Goal: Task Accomplishment & Management: Manage account settings

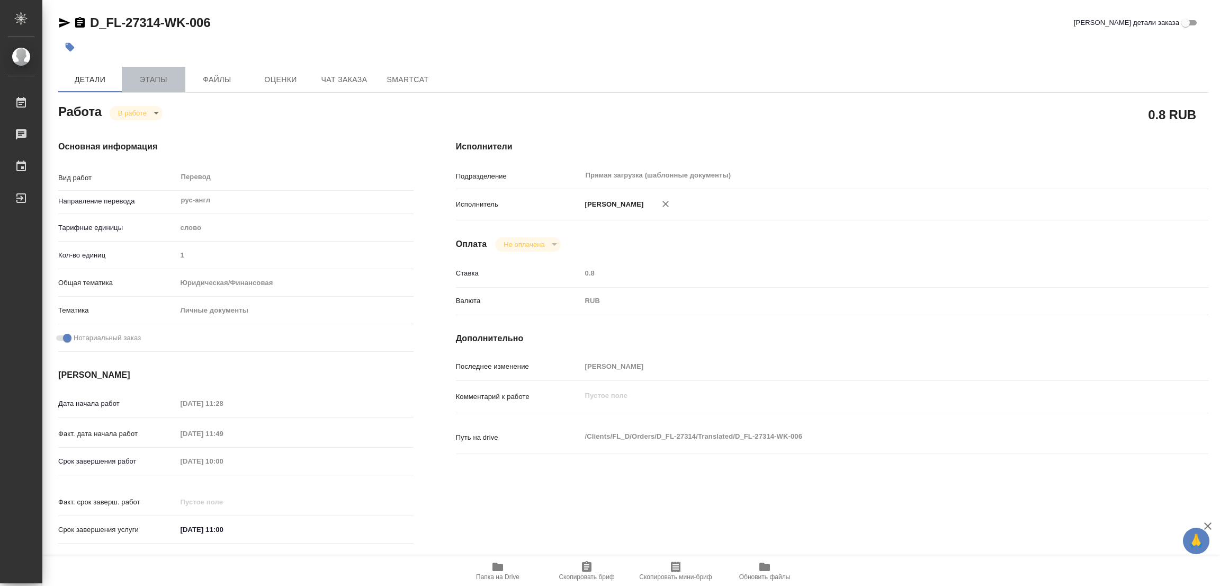
click at [156, 82] on span "Этапы" at bounding box center [153, 79] width 51 height 13
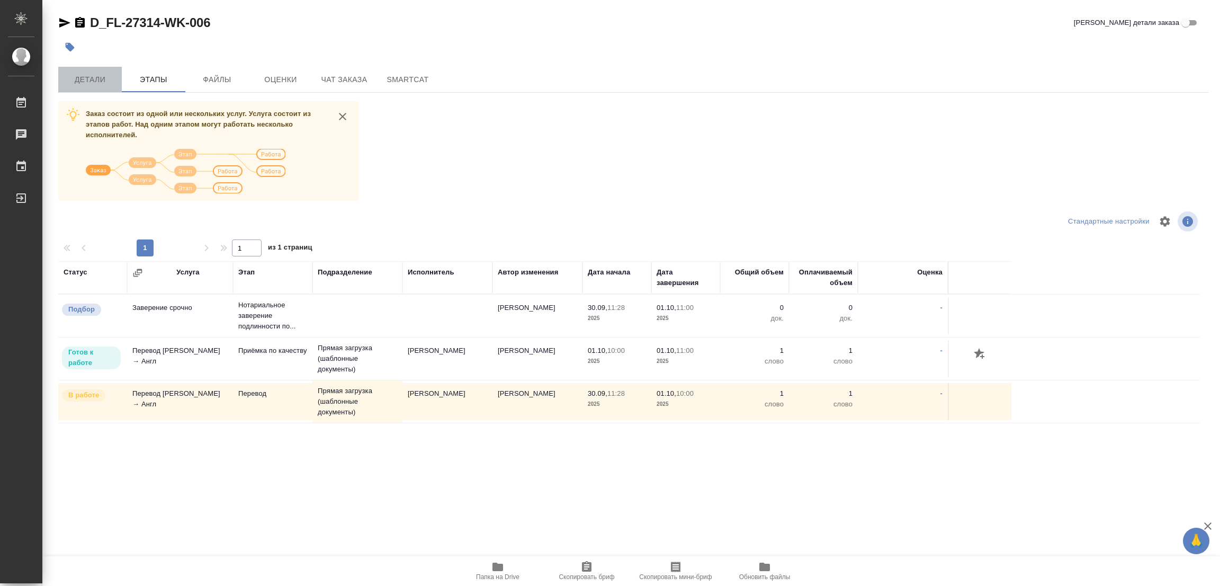
click at [85, 83] on span "Детали" at bounding box center [90, 79] width 51 height 13
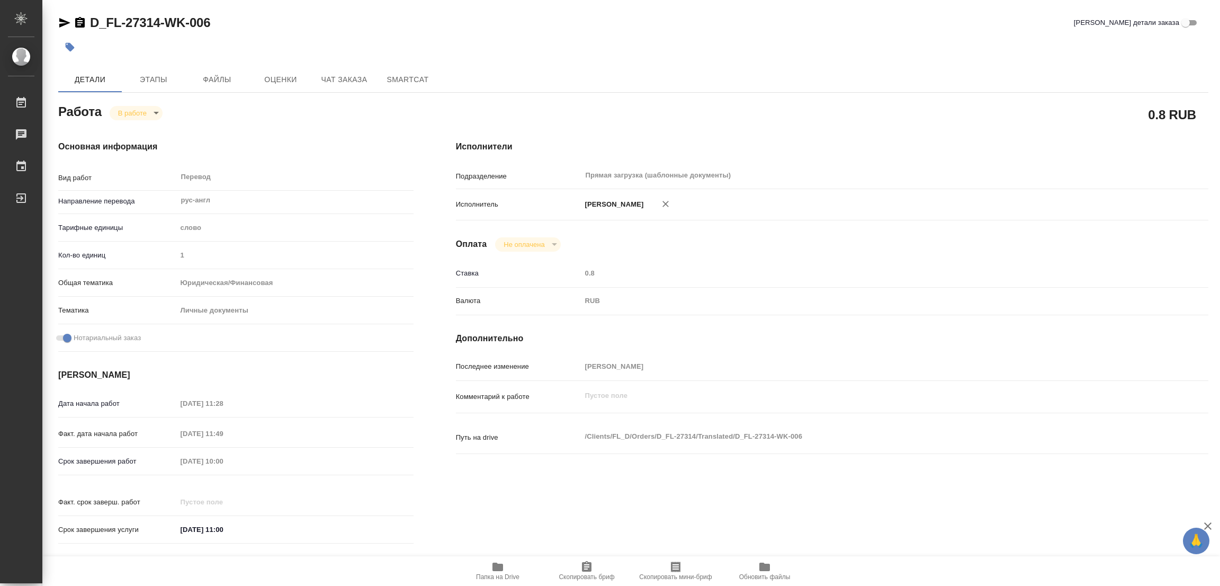
type textarea "x"
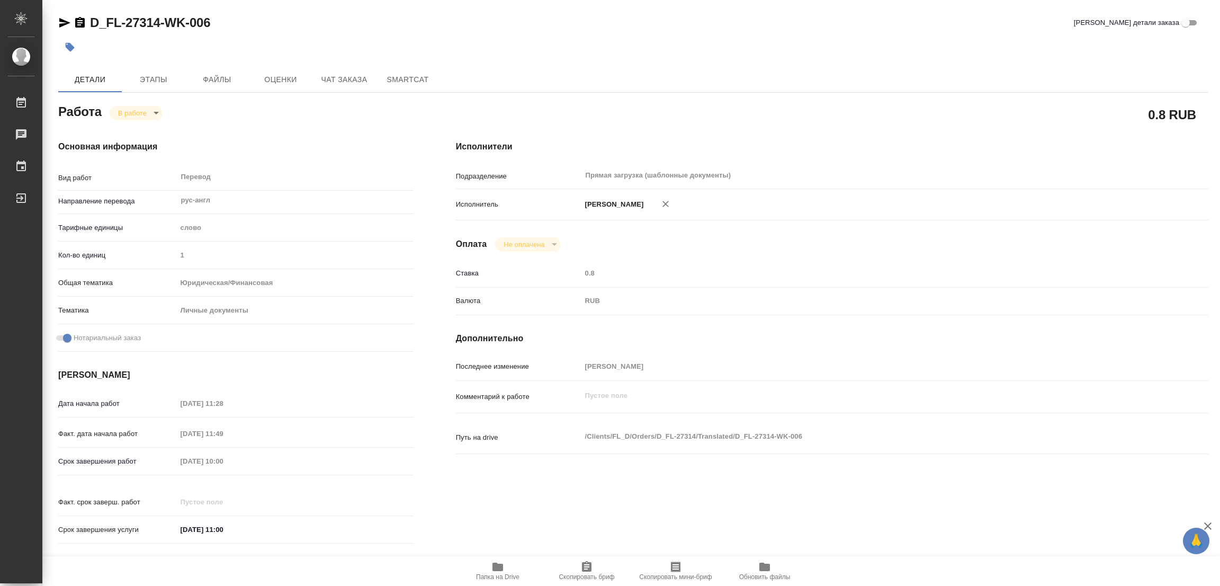
type textarea "x"
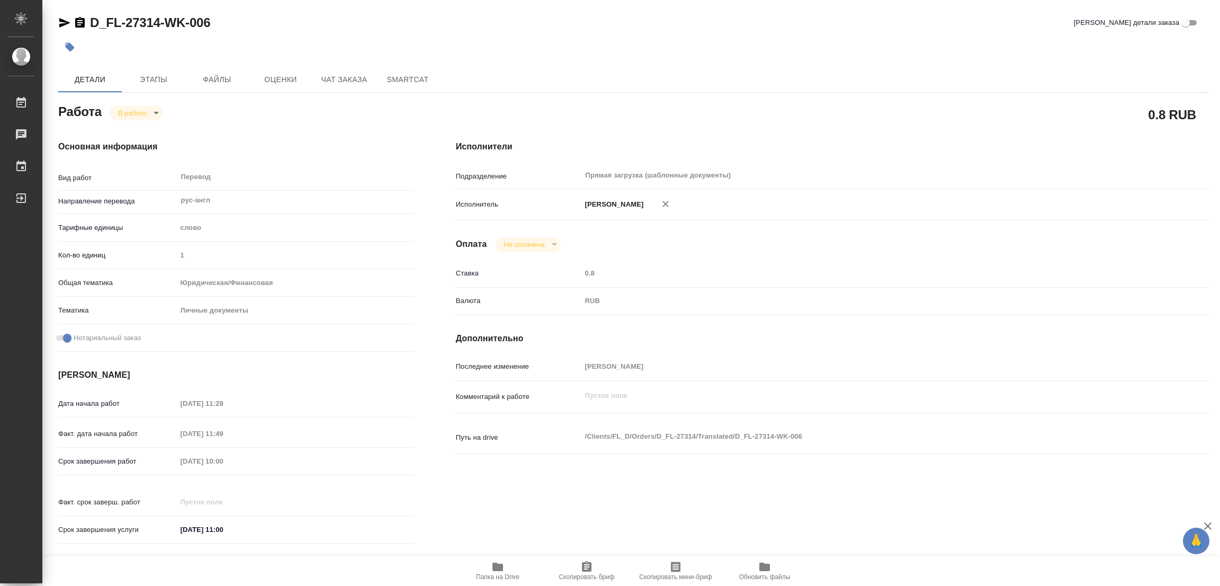
type textarea "x"
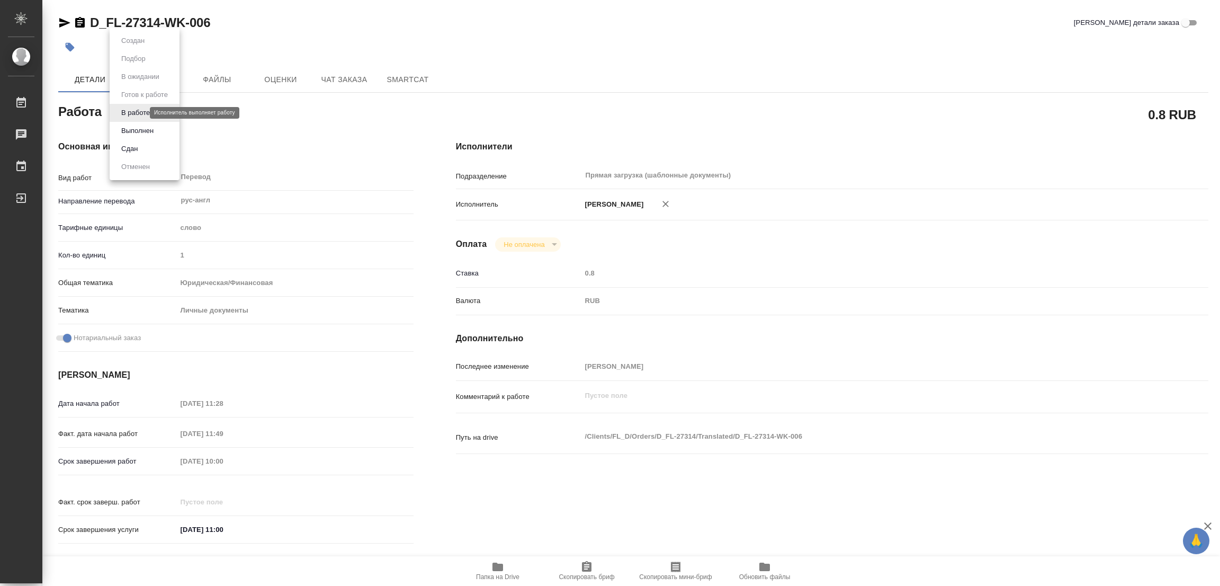
click at [130, 111] on body "🙏 .cls-1 fill:#fff; AWATERA Popova Galina Работы 0 Чаты График Выйти D_FL-27314…" at bounding box center [610, 293] width 1220 height 586
click at [136, 125] on button "Выполнен" at bounding box center [137, 131] width 39 height 12
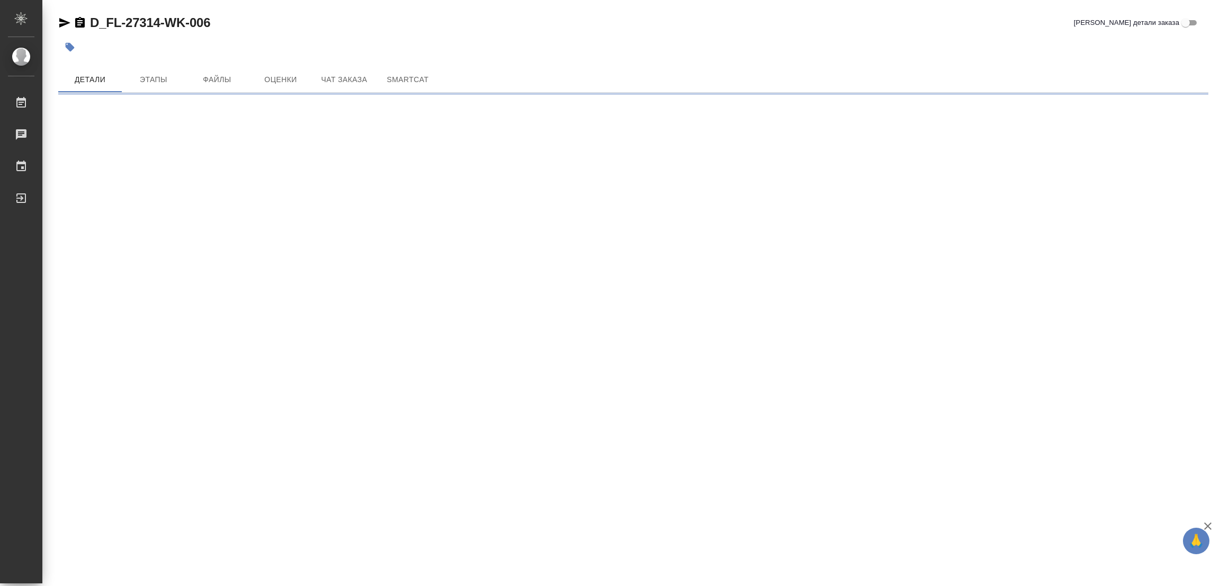
click at [69, 48] on icon "button" at bounding box center [70, 47] width 9 height 9
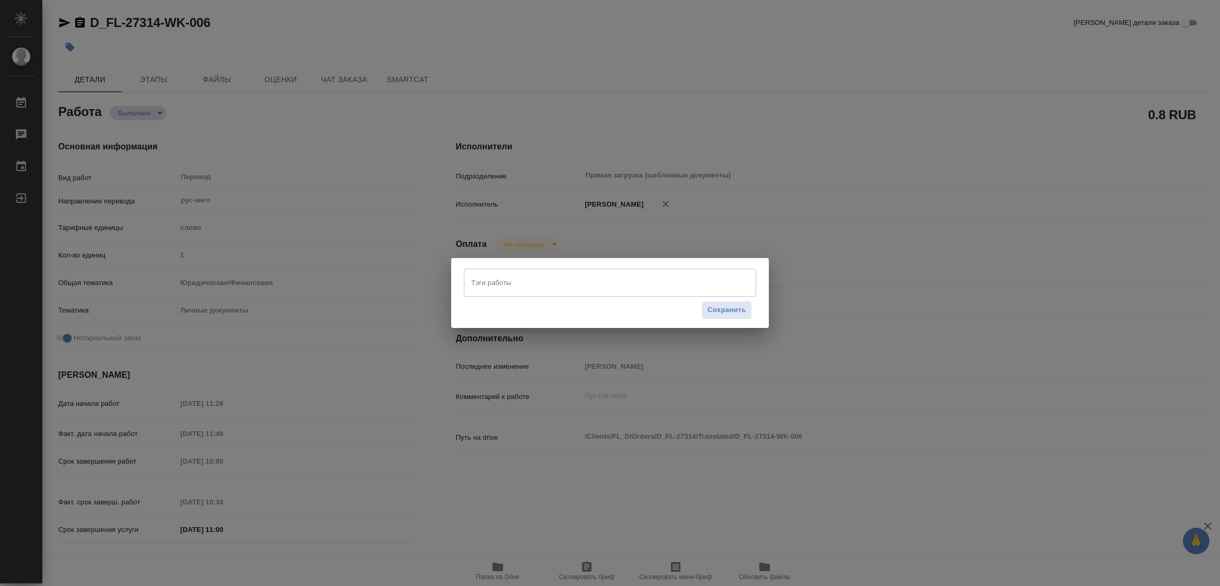
type textarea "x"
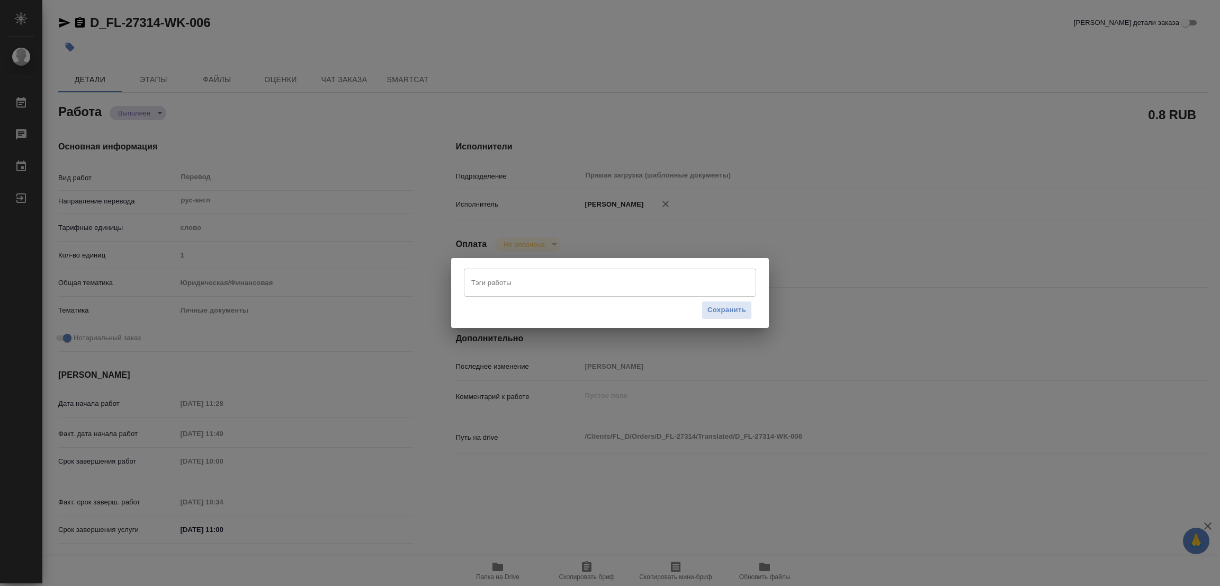
type textarea "x"
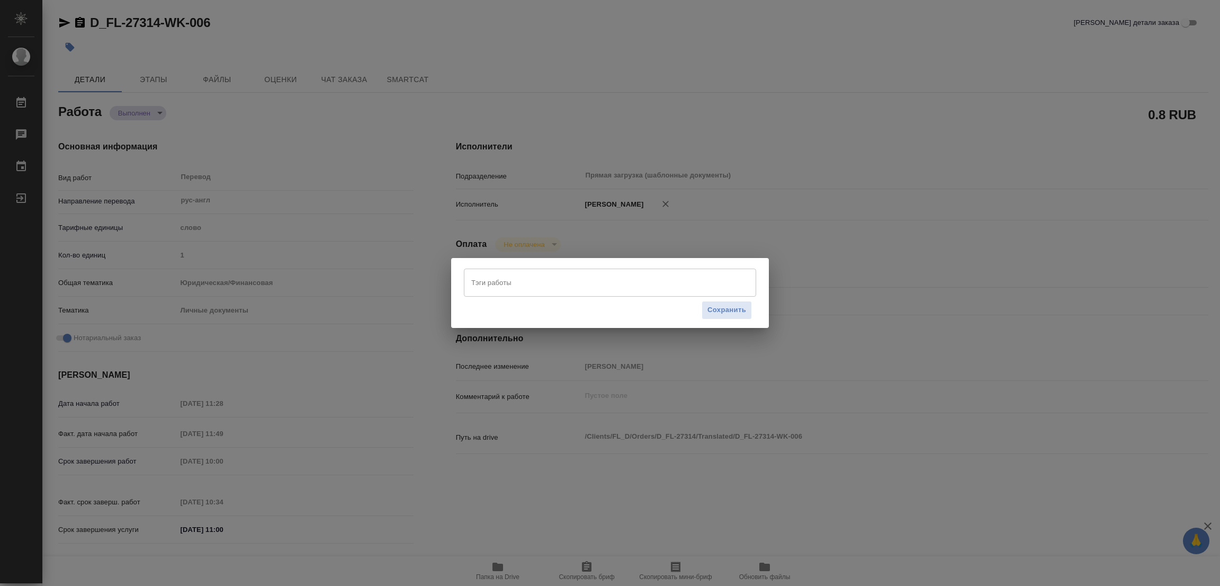
click at [488, 287] on input "Тэги работы" at bounding box center [600, 282] width 263 height 18
type textarea "x"
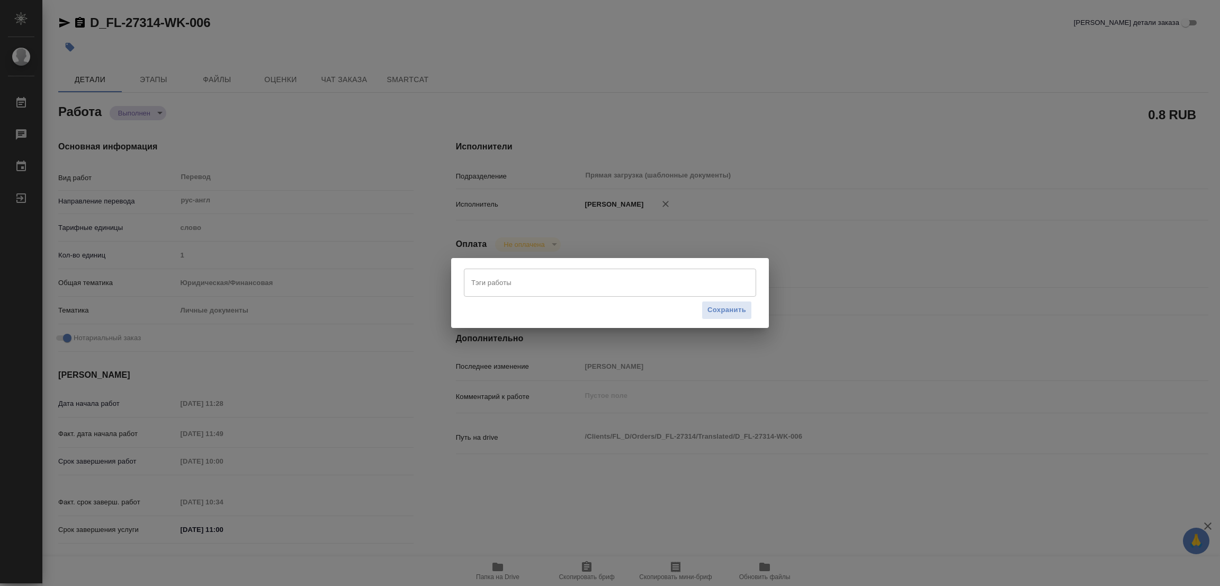
type textarea "x"
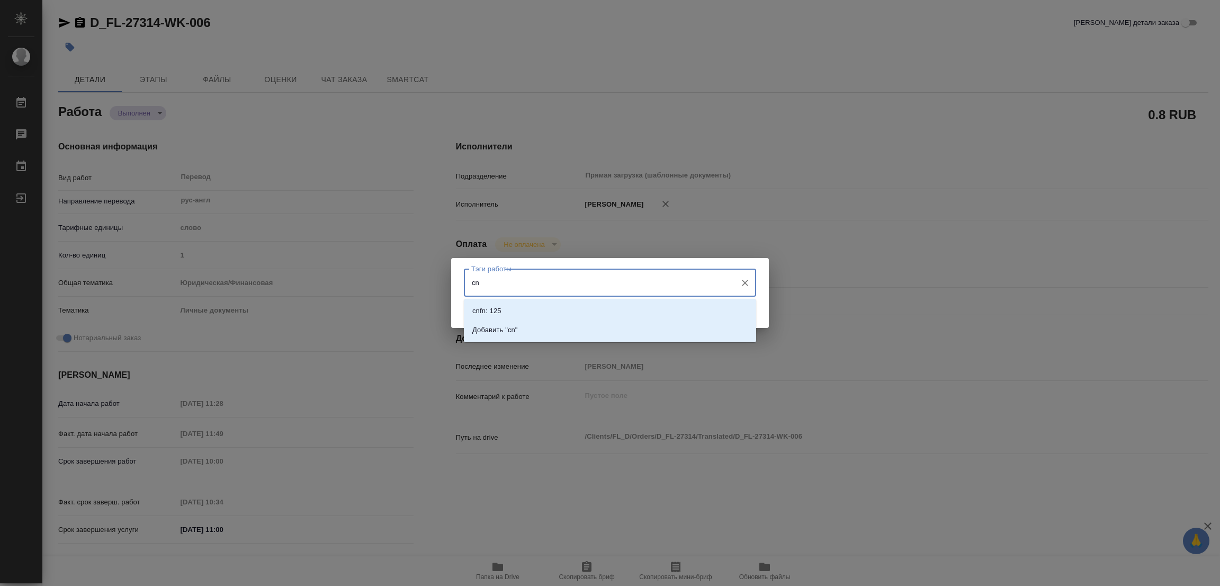
type input "c"
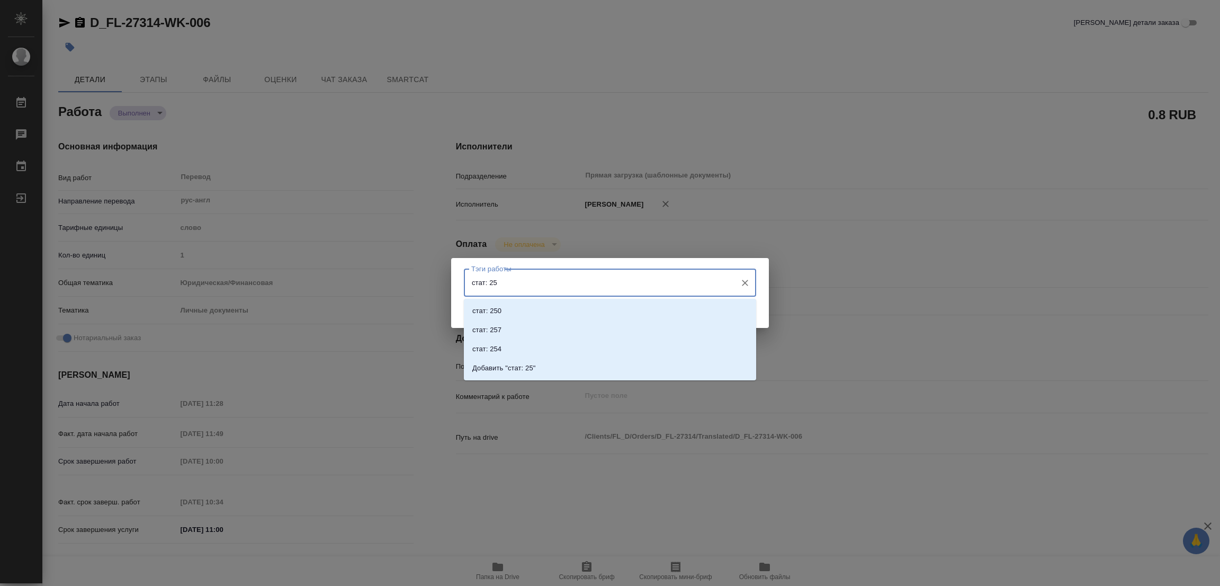
type input "стат: 259"
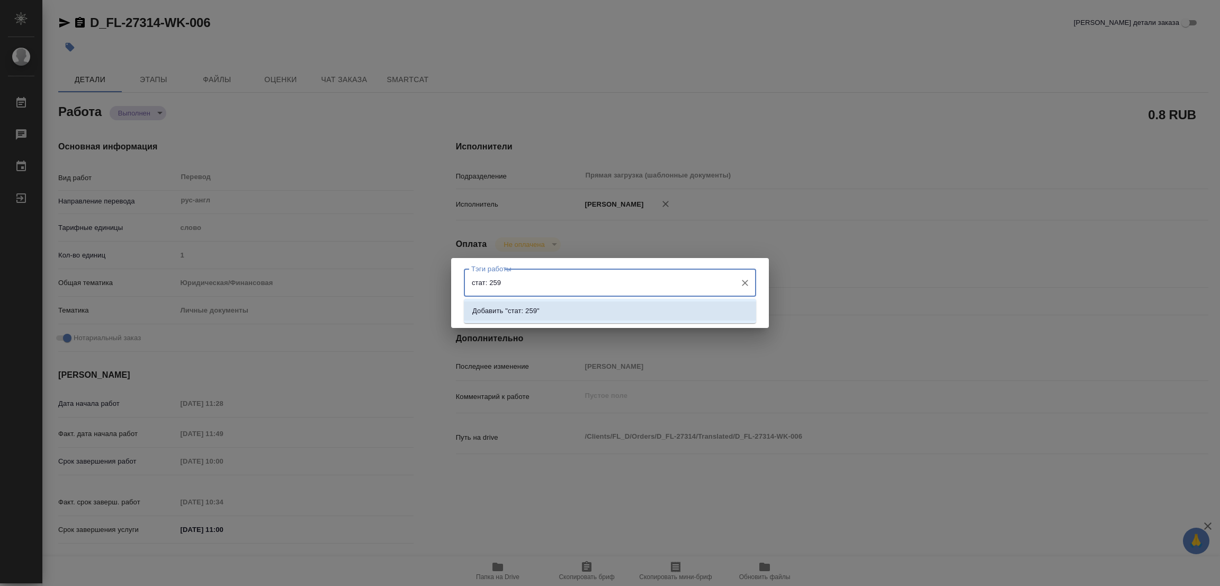
click at [532, 306] on p "Добавить "стат: 259"" at bounding box center [505, 311] width 67 height 11
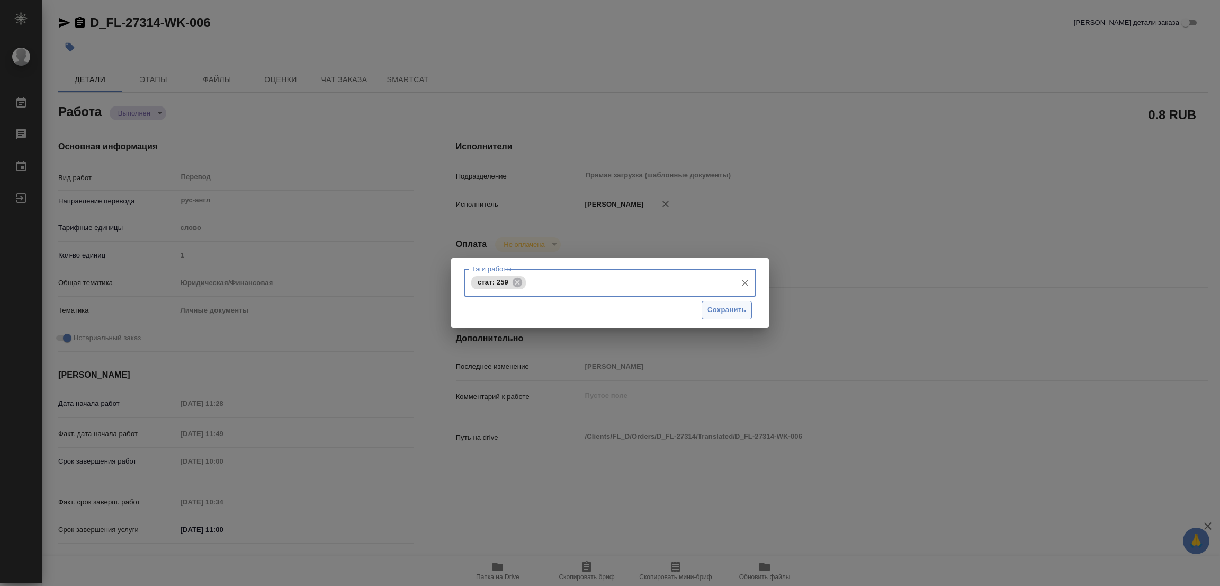
click at [727, 310] on span "Сохранить" at bounding box center [727, 310] width 39 height 12
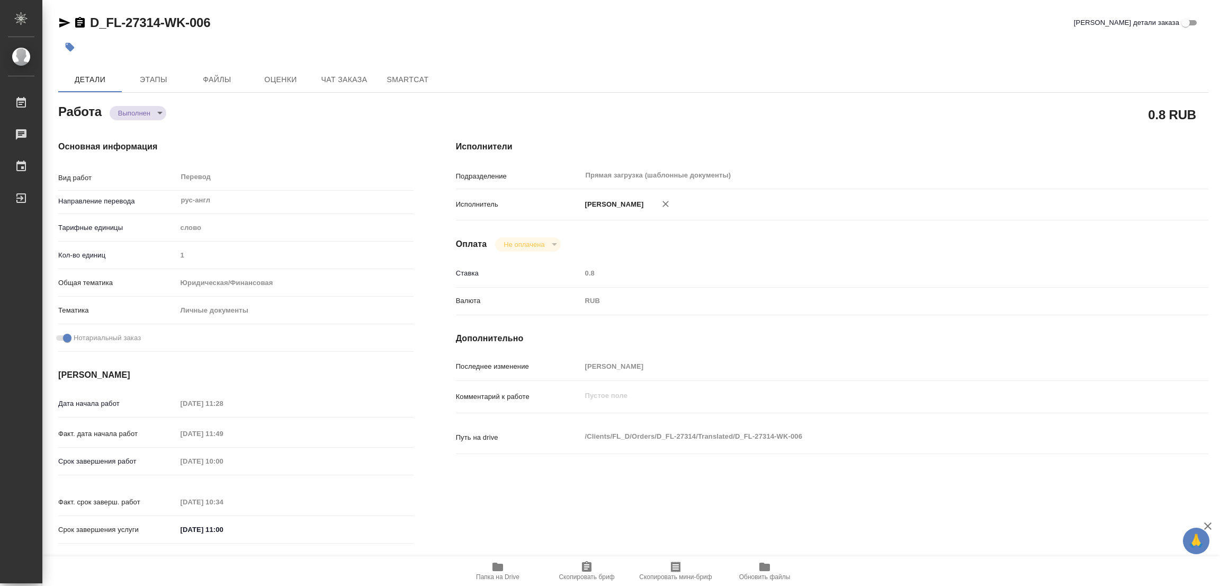
type input "completed"
type textarea "Перевод"
type textarea "x"
type input "рус-англ"
type input "5a8b1489cc6b4906c91bfd90"
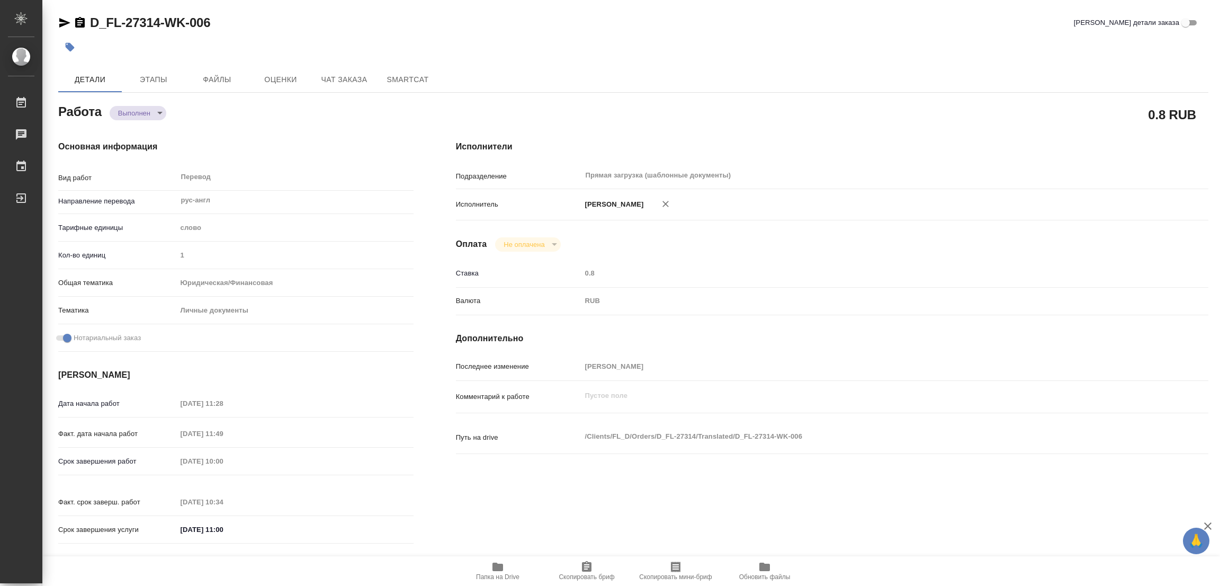
type input "1"
type input "yr-fn"
type input "5a8b8b956a9677013d343cfe"
checkbox input "true"
type input "30.09.2025 11:28"
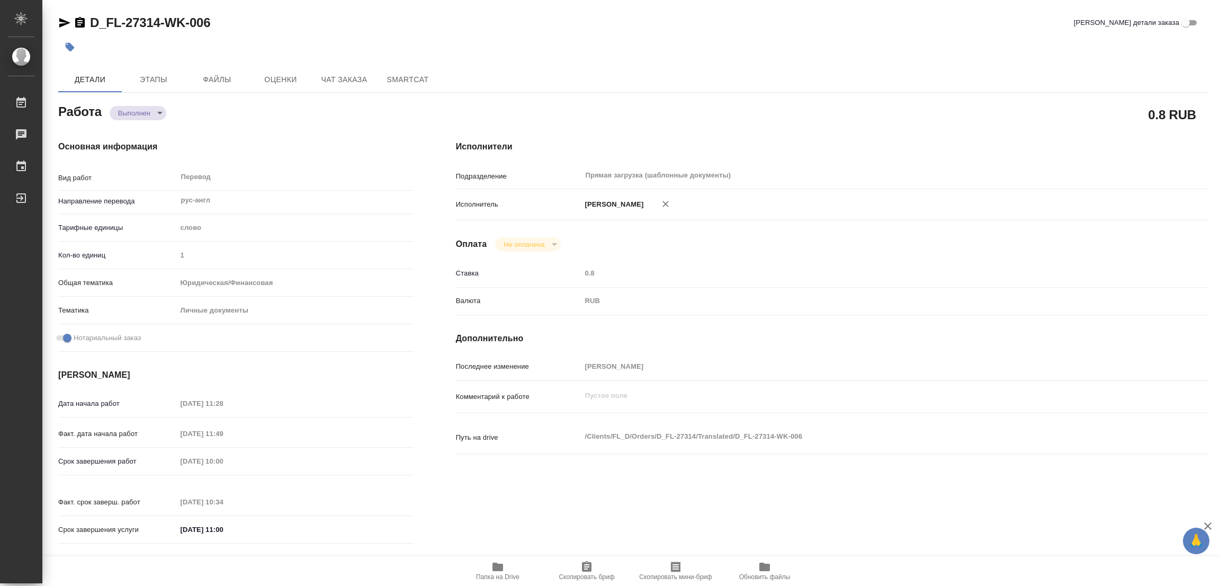
type input "30.09.2025 11:49"
type input "01.10.2025 10:00"
type input "01.10.2025 10:34"
type input "01.10.2025 11:00"
type input "Прямая загрузка (шаблонные документы)"
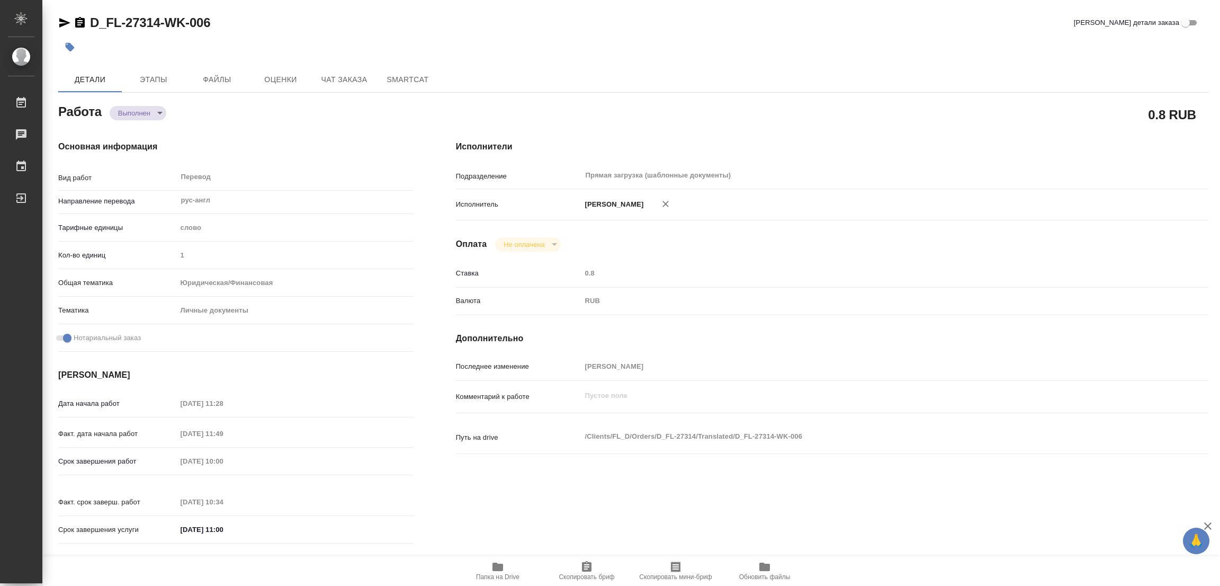
type input "notPayed"
type input "0.8"
type input "RUB"
type input "[PERSON_NAME]"
type textarea "x"
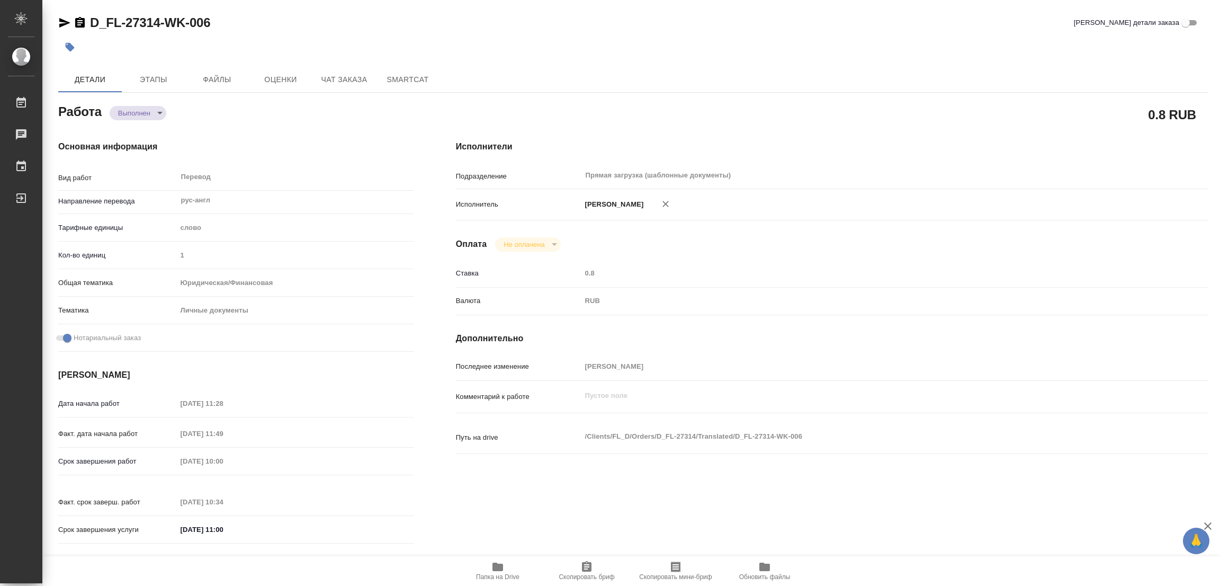
type textarea "/Clients/FL_D/Orders/D_FL-27314/Translated/D_FL-27314-WK-006"
type textarea "x"
type input "D_FL-27314"
type input "Перевод Стандарт"
type input "Постредактура машинного перевода, Корректура, Приёмка по качеству, Редактура, П…"
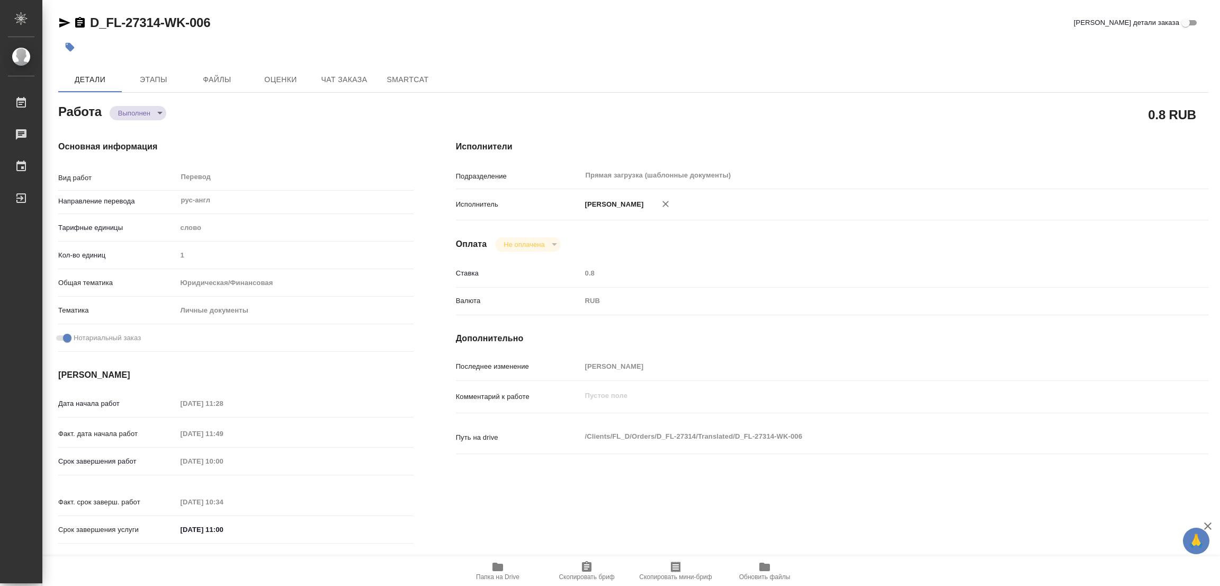
type input "Давыдова Елена"
type input "/Clients/FL_D/Orders/D_FL-27314"
type input "https://drive.awatera.com/s/iGA6c6eEWBe7Zjo"
type textarea "x"
type textarea "в Референсе файл в помощь, использовать"
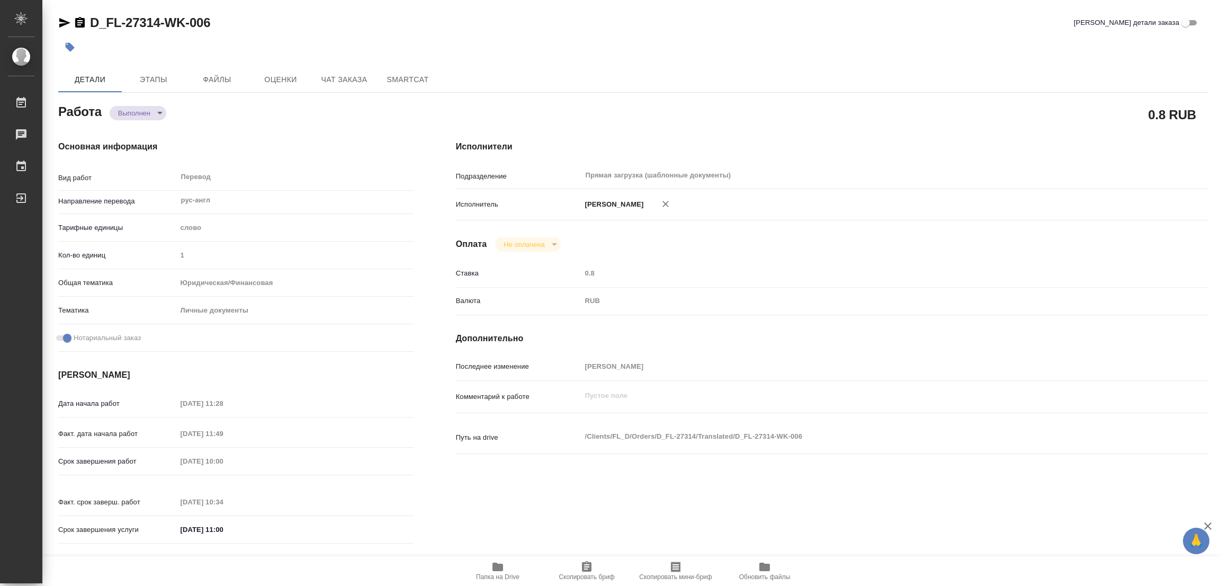
type textarea "x"
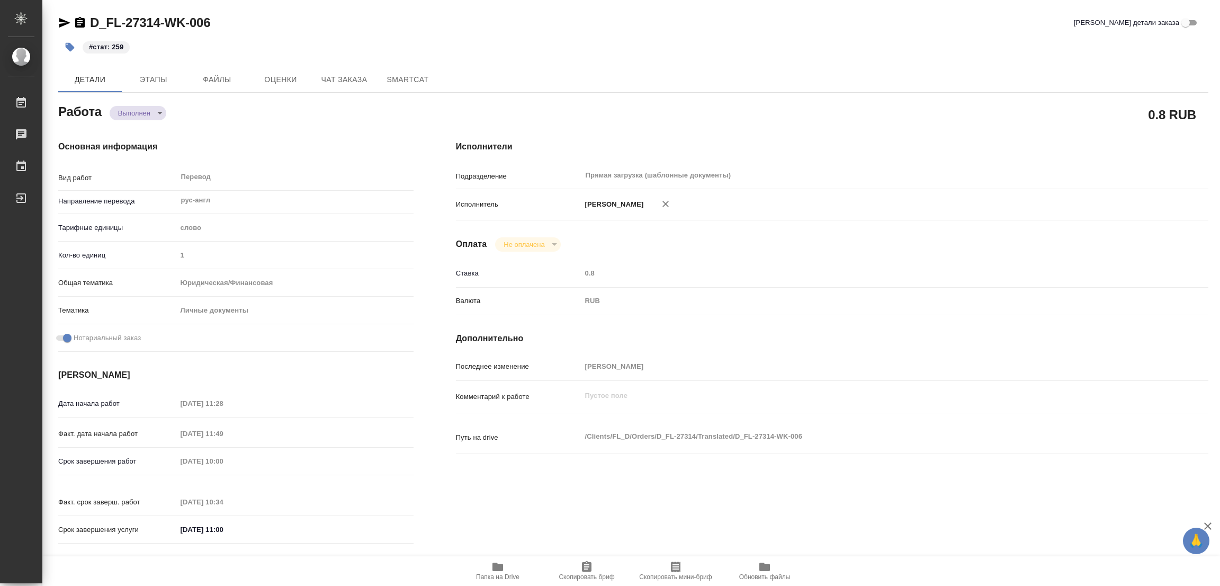
type textarea "x"
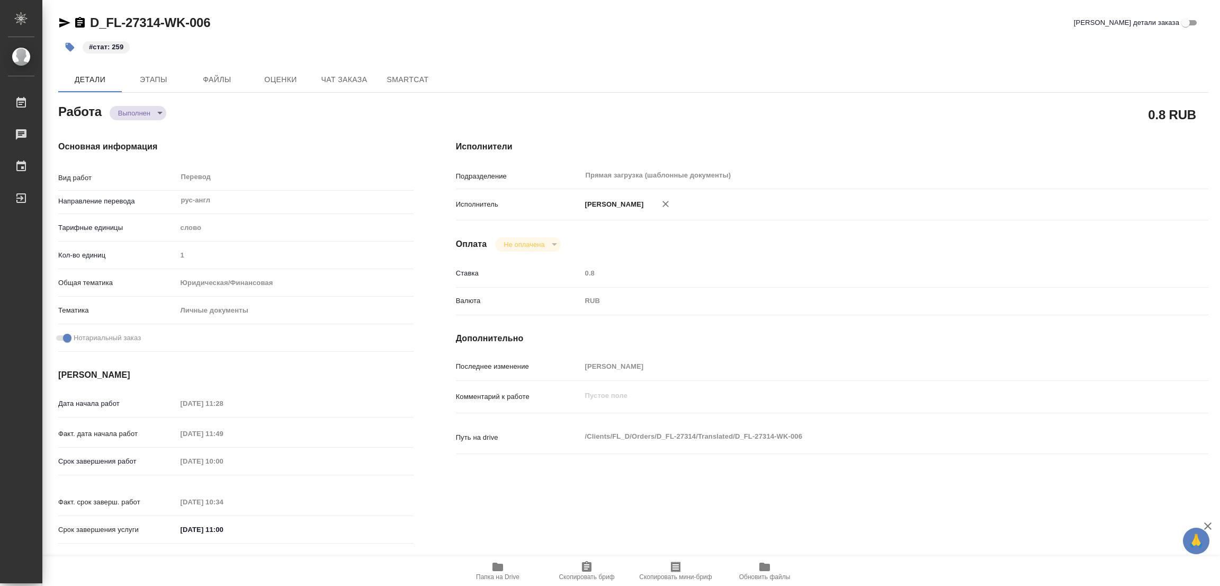
type textarea "x"
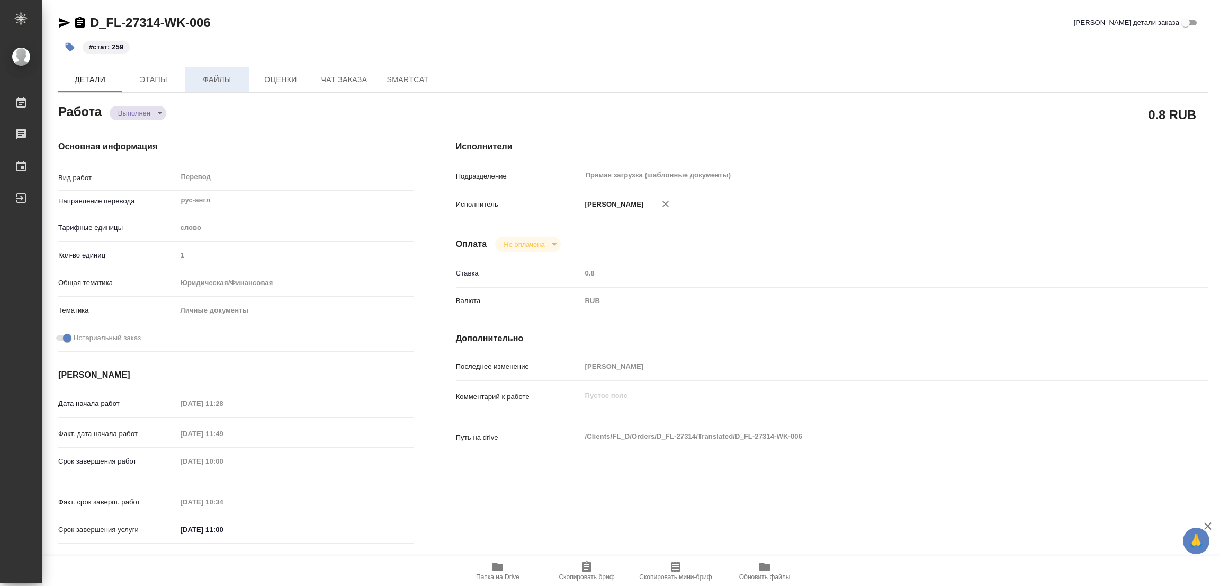
type textarea "x"
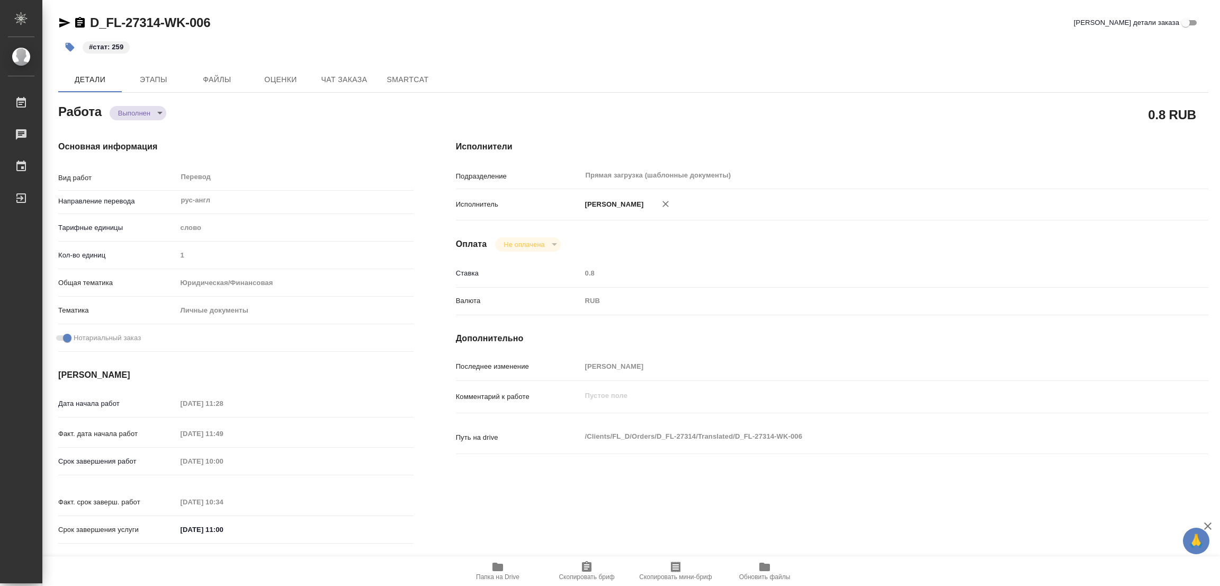
type textarea "x"
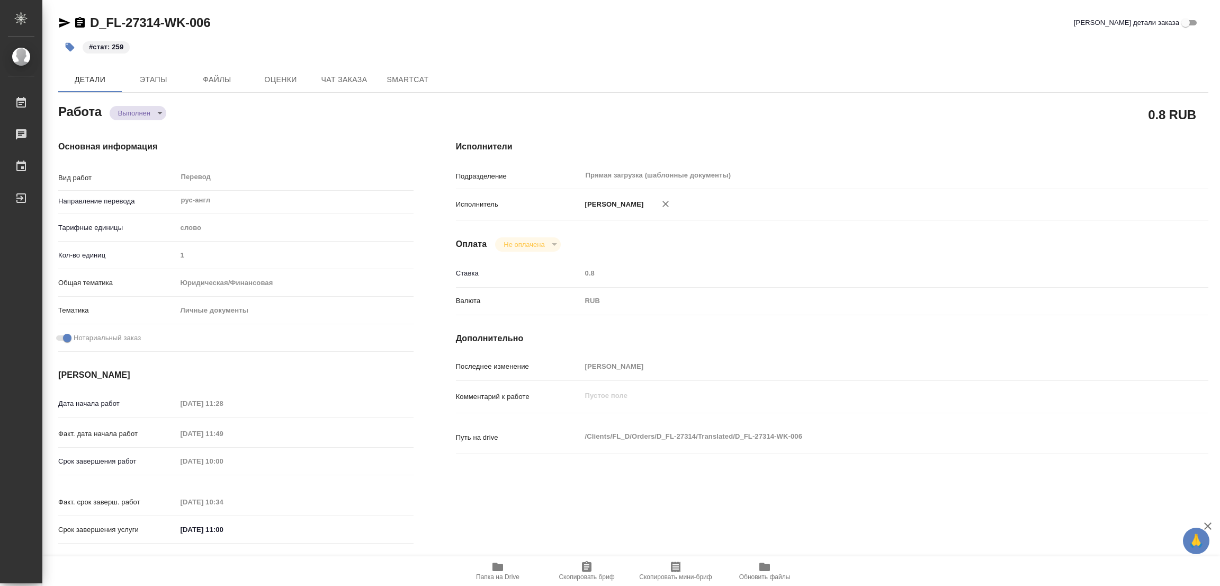
type textarea "x"
drag, startPoint x: 255, startPoint y: 42, endPoint x: 332, endPoint y: 3, distance: 85.8
click at [266, 40] on div "#стат: 259" at bounding box center [441, 46] width 767 height 23
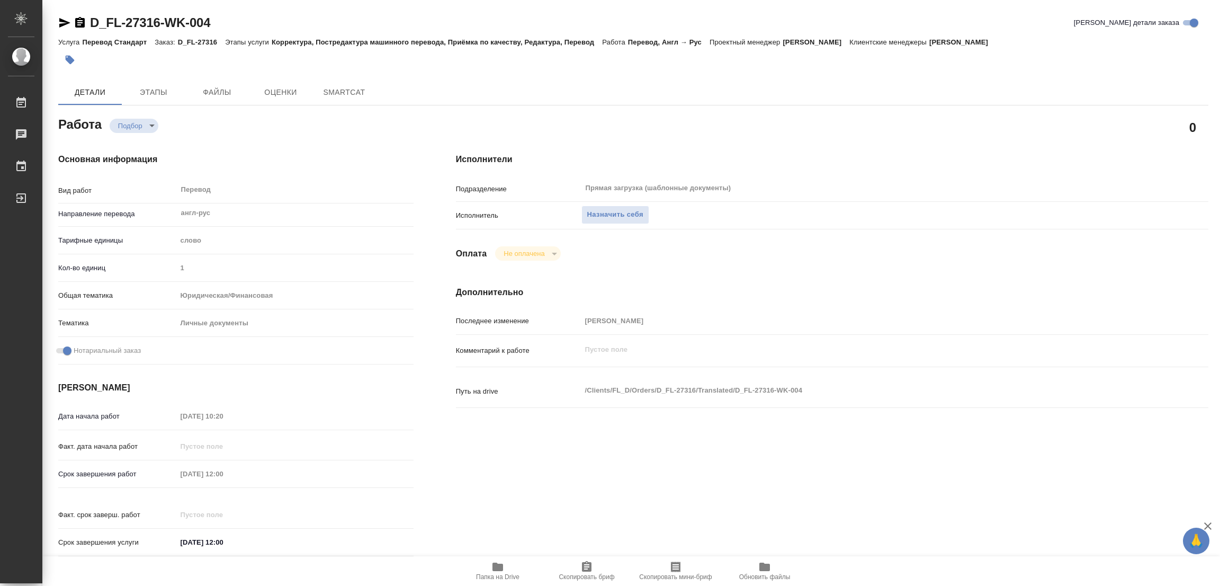
type textarea "x"
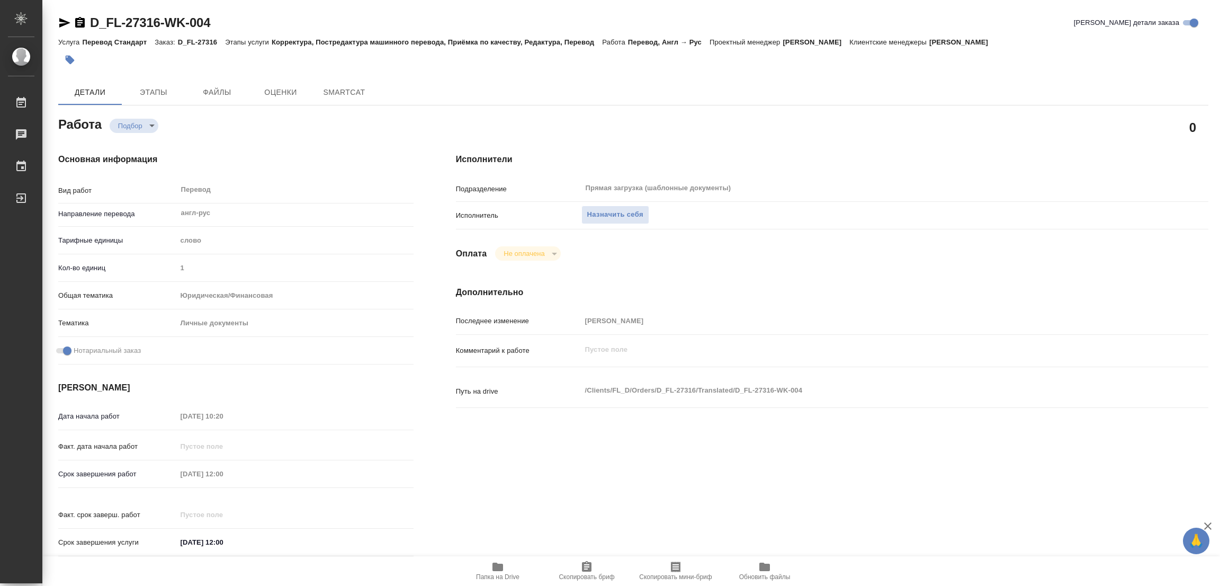
type textarea "x"
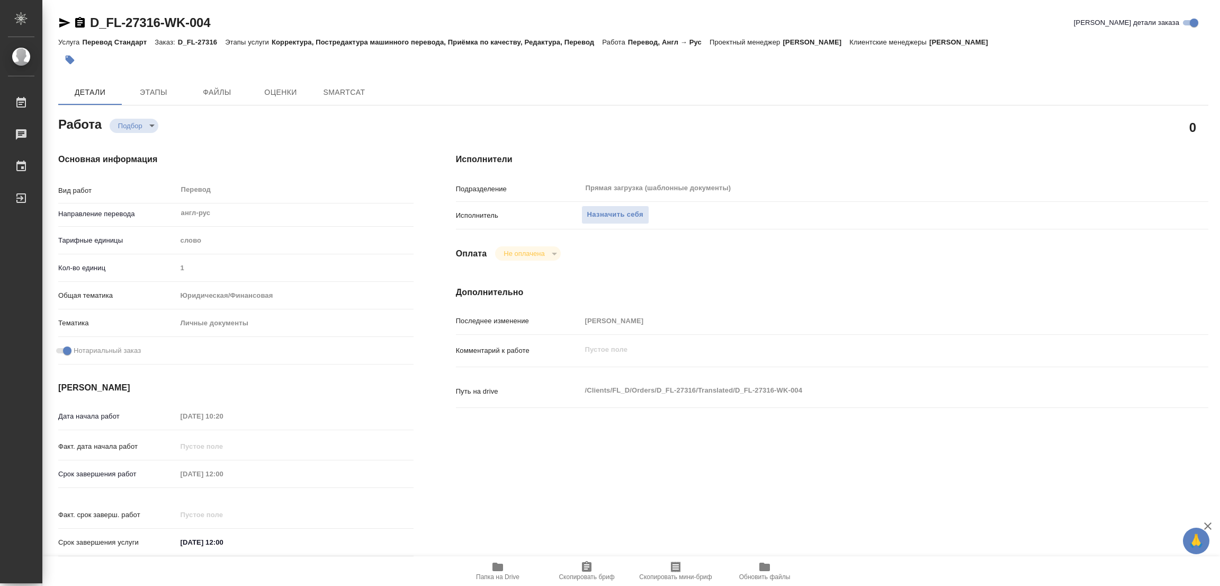
type textarea "x"
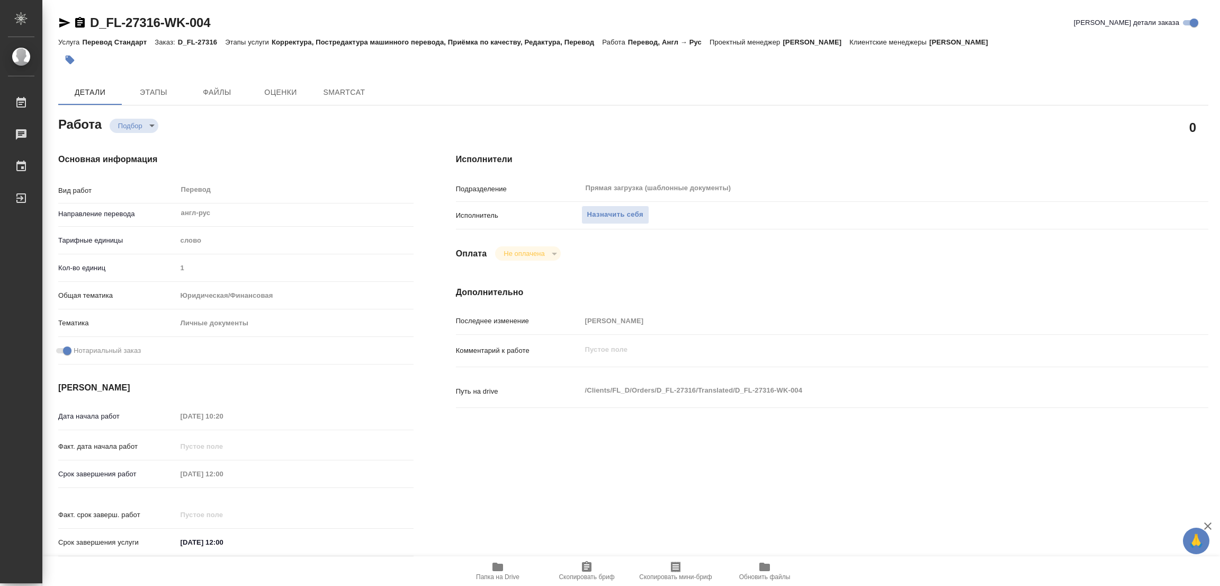
type textarea "x"
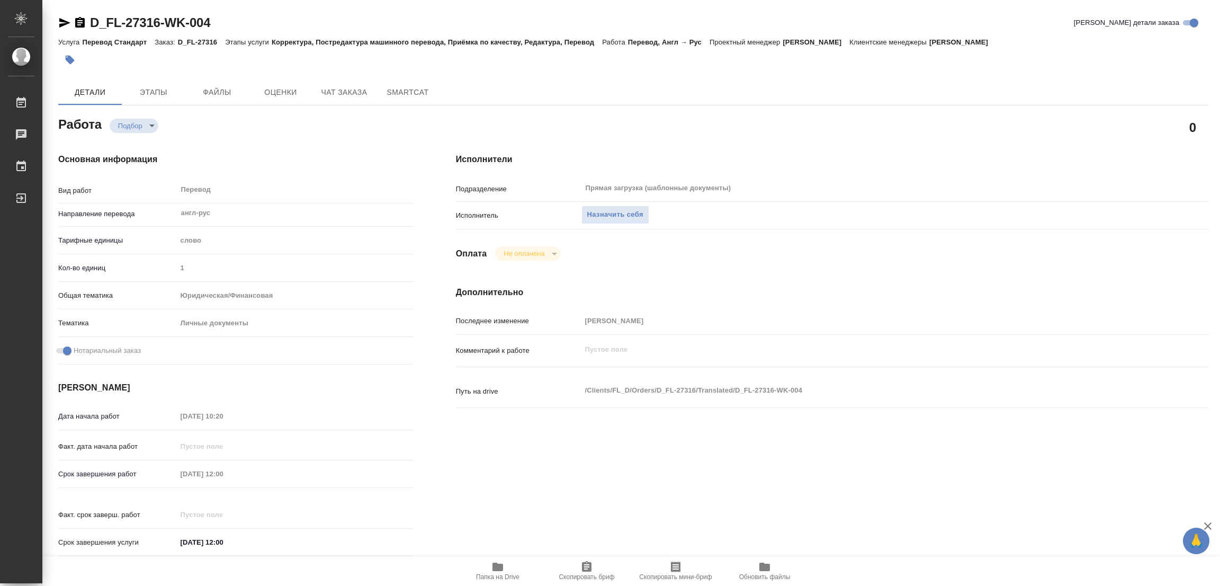
type textarea "x"
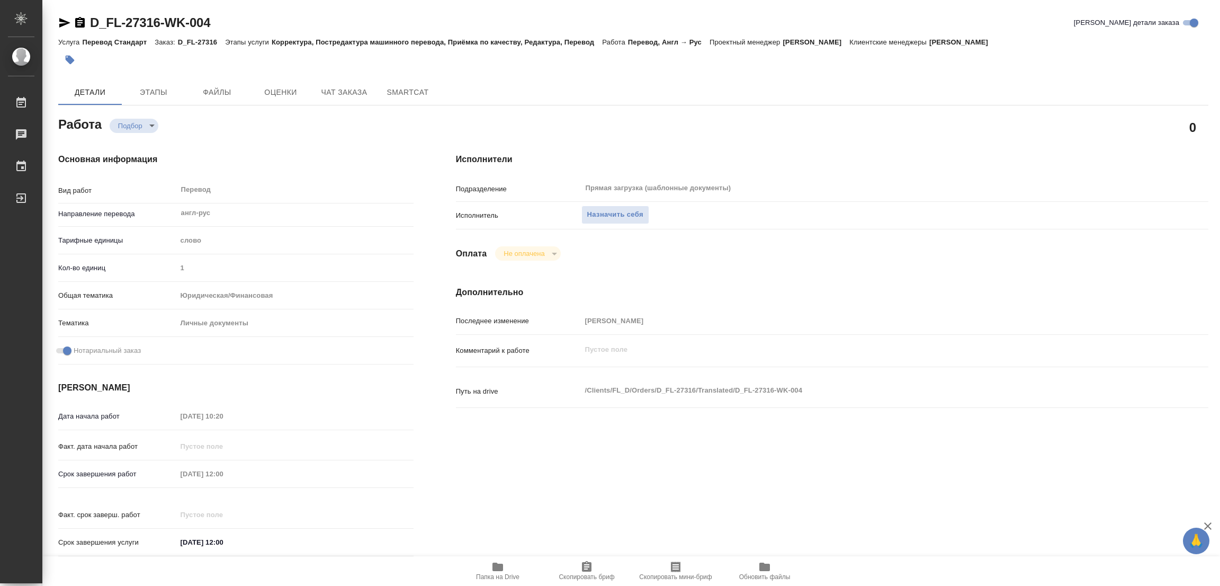
type textarea "x"
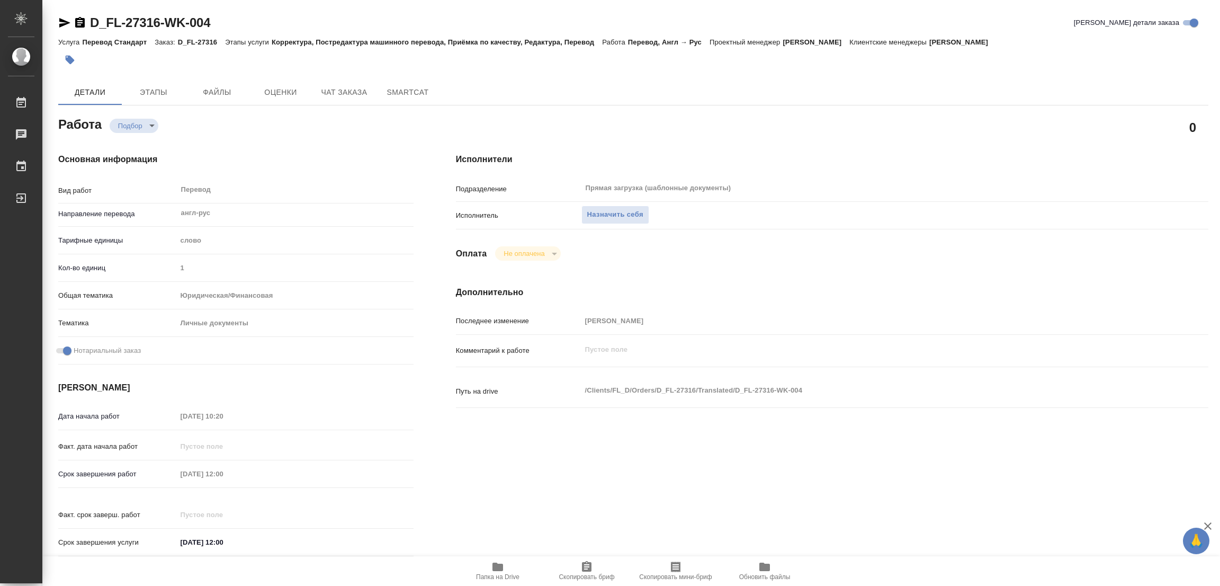
click at [498, 570] on icon "button" at bounding box center [498, 566] width 11 height 8
click at [302, 139] on div "Основная информация Вид работ Перевод x ​ Направление перевода англ-рус ​ Тариф…" at bounding box center [236, 358] width 398 height 452
click at [214, 162] on h4 "Основная информация" at bounding box center [235, 159] width 355 height 13
click at [618, 212] on span "Назначить себя" at bounding box center [615, 215] width 56 height 12
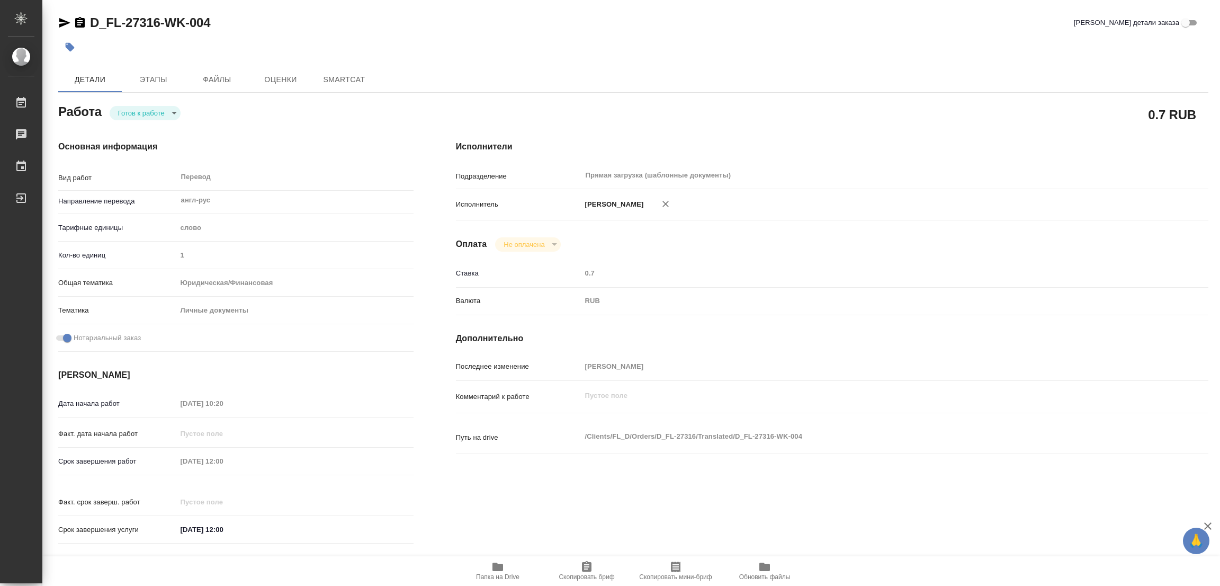
type textarea "x"
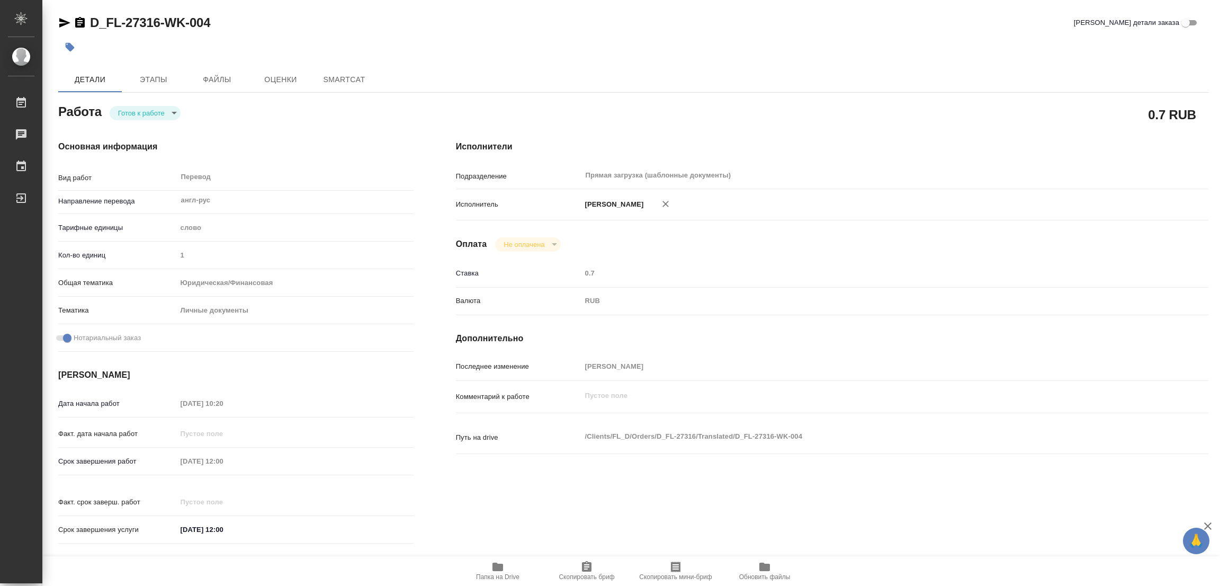
type textarea "x"
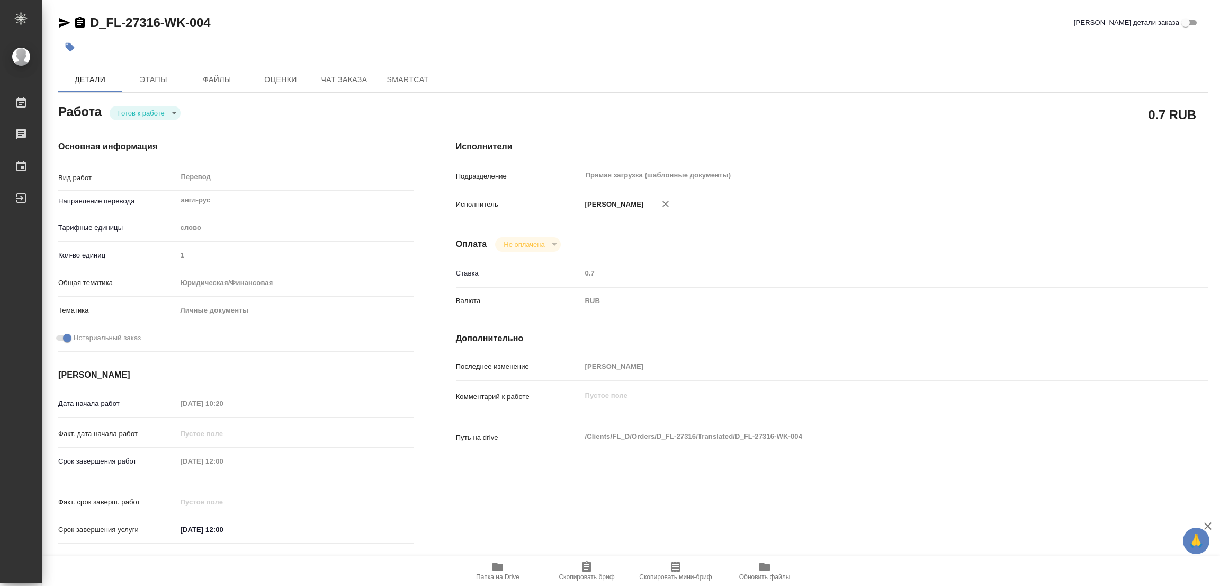
type textarea "x"
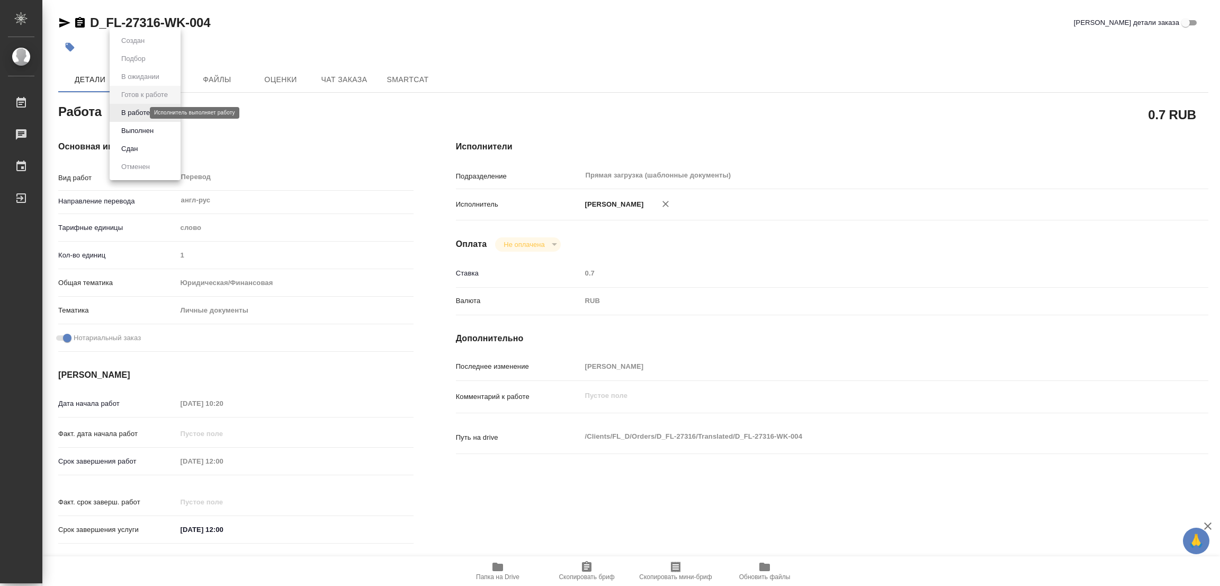
click at [140, 112] on body "🙏 .cls-1 fill:#fff; AWATERA Popova Galina Работы Чаты График Выйти D_FL-27316-W…" at bounding box center [610, 293] width 1220 height 586
click at [140, 112] on button "В работе" at bounding box center [135, 113] width 35 height 12
type textarea "x"
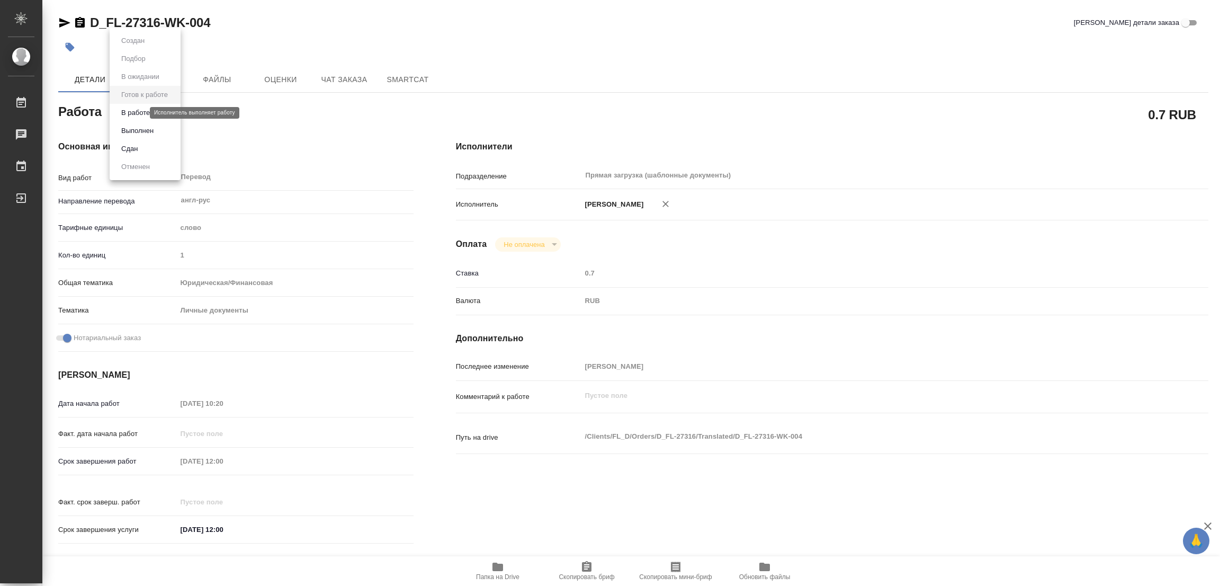
type textarea "x"
click at [648, 25] on div "D_FL-27316-WK-004 Кратко детали заказа" at bounding box center [633, 22] width 1150 height 17
type textarea "x"
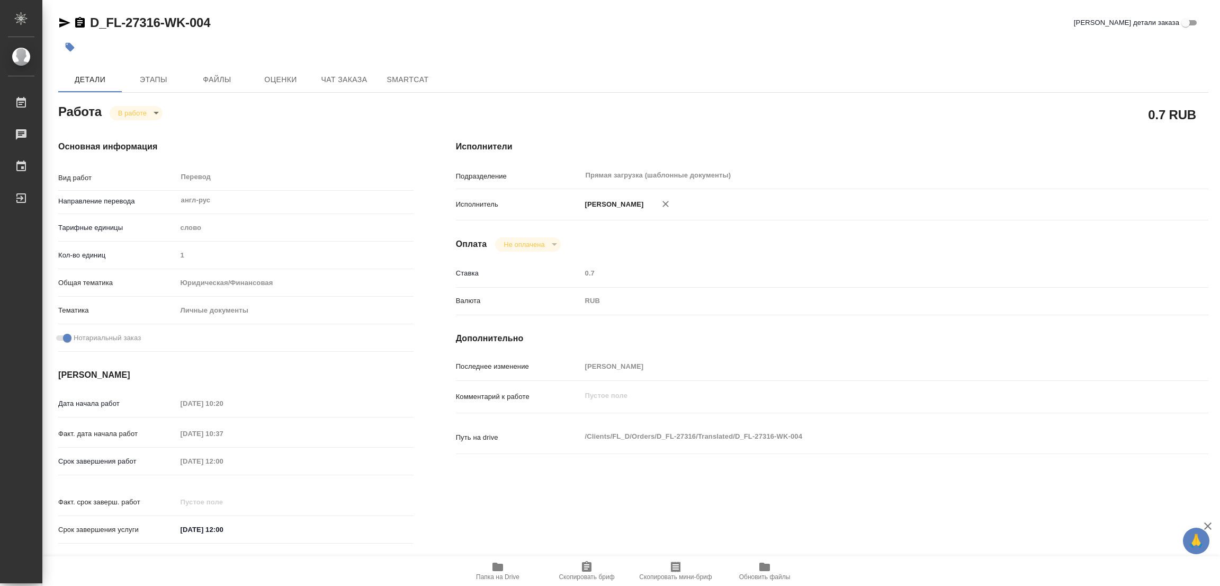
type textarea "x"
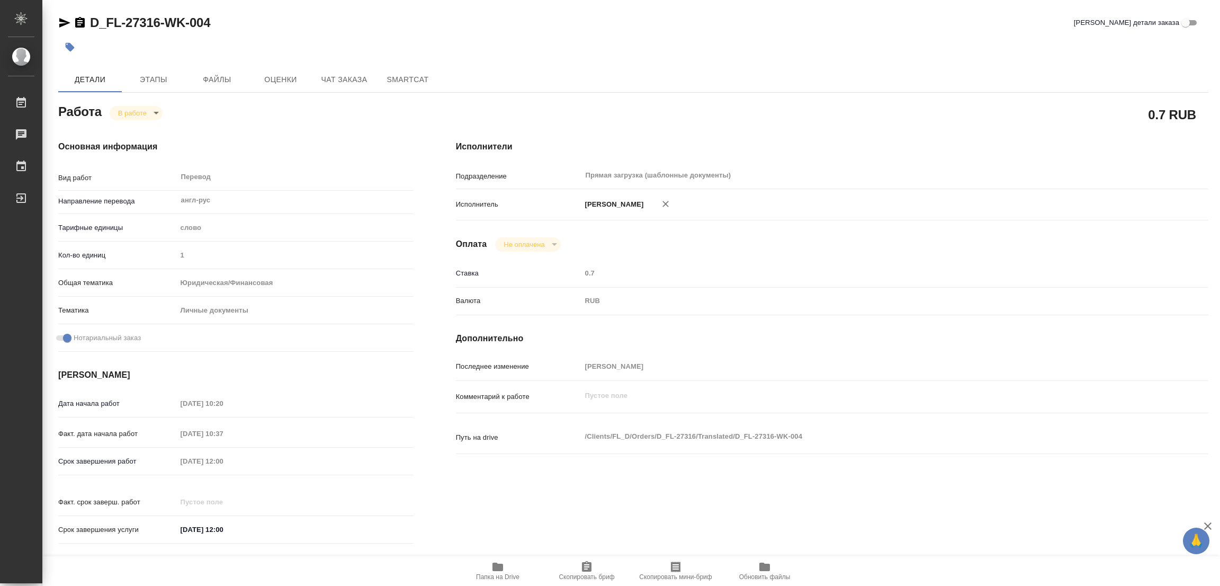
type textarea "x"
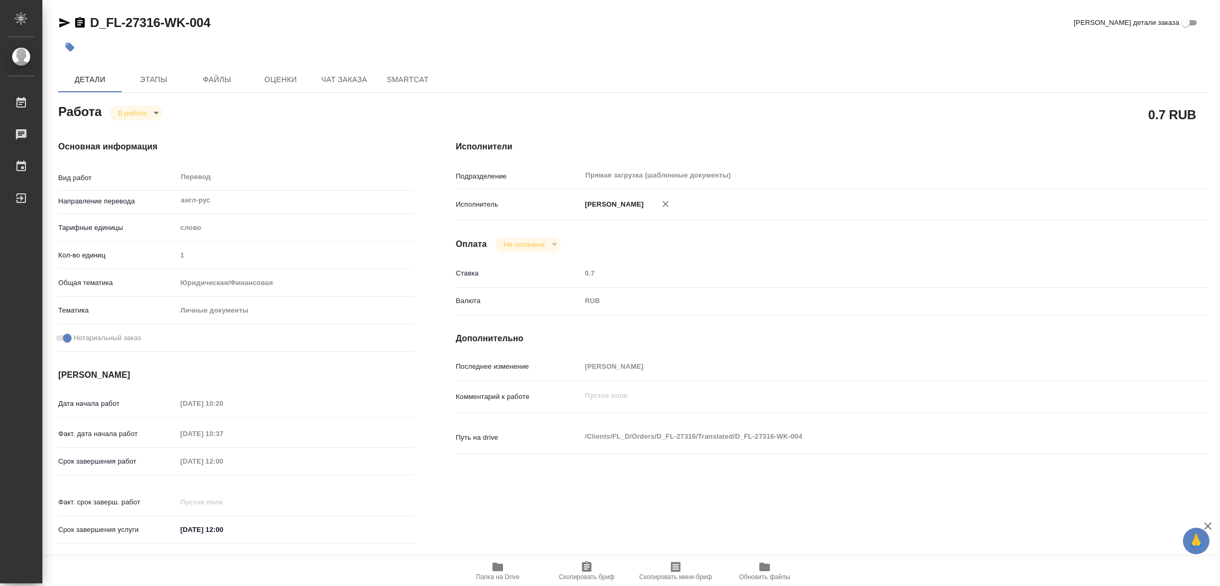
type textarea "x"
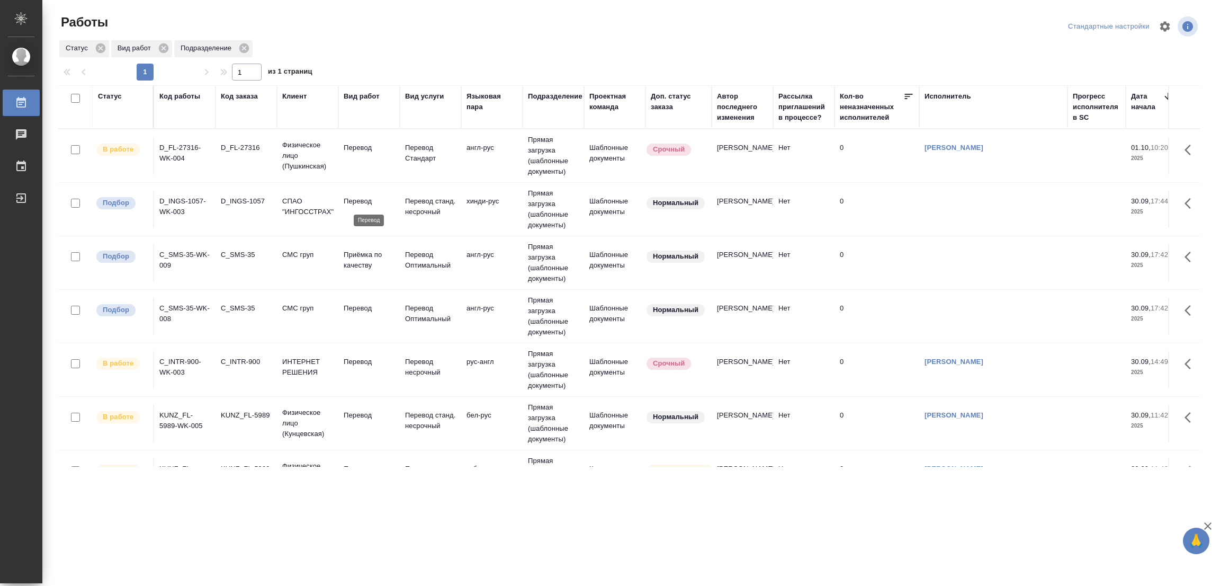
click at [355, 198] on p "Перевод" at bounding box center [369, 201] width 51 height 11
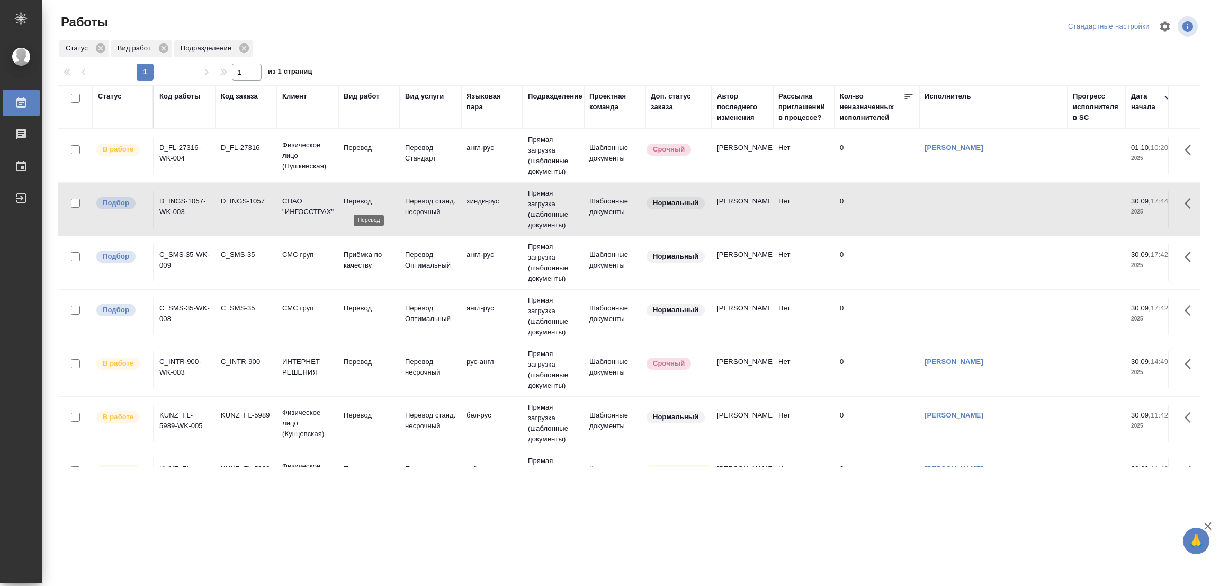
click at [355, 198] on p "Перевод" at bounding box center [369, 201] width 51 height 11
click at [356, 306] on p "Перевод" at bounding box center [369, 308] width 51 height 11
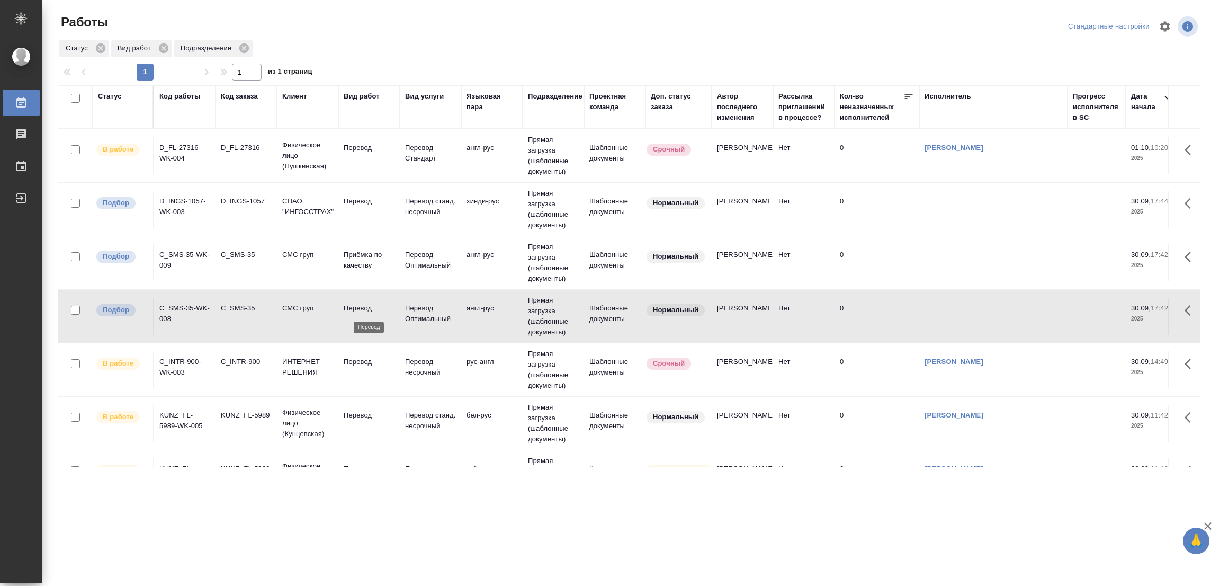
click at [359, 306] on p "Перевод" at bounding box center [369, 308] width 51 height 11
click at [360, 305] on p "Перевод" at bounding box center [369, 308] width 51 height 11
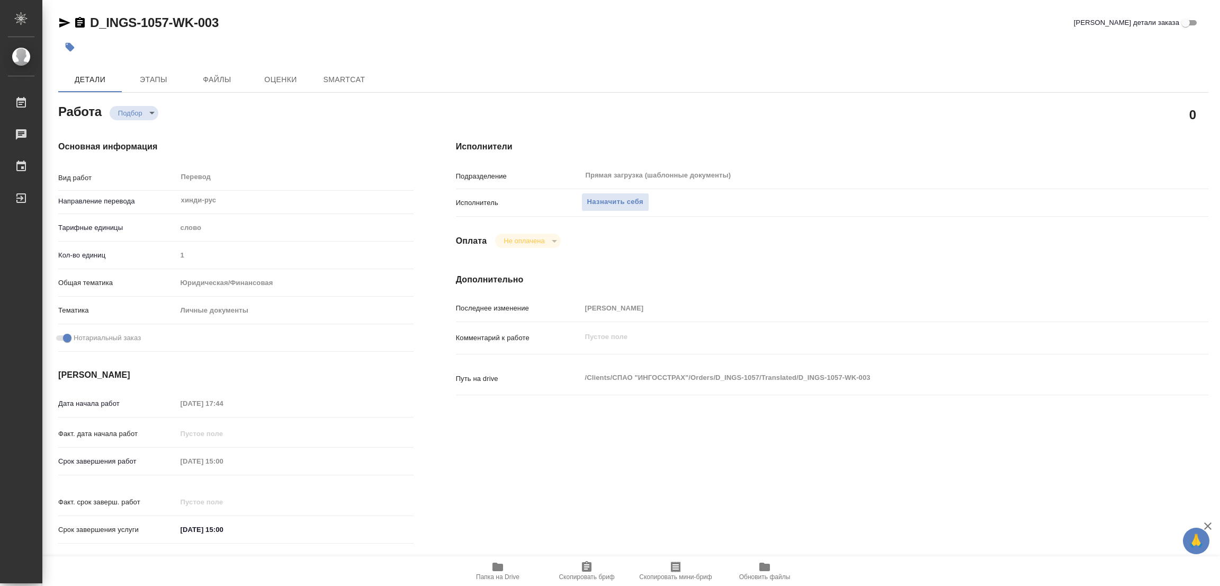
type textarea "x"
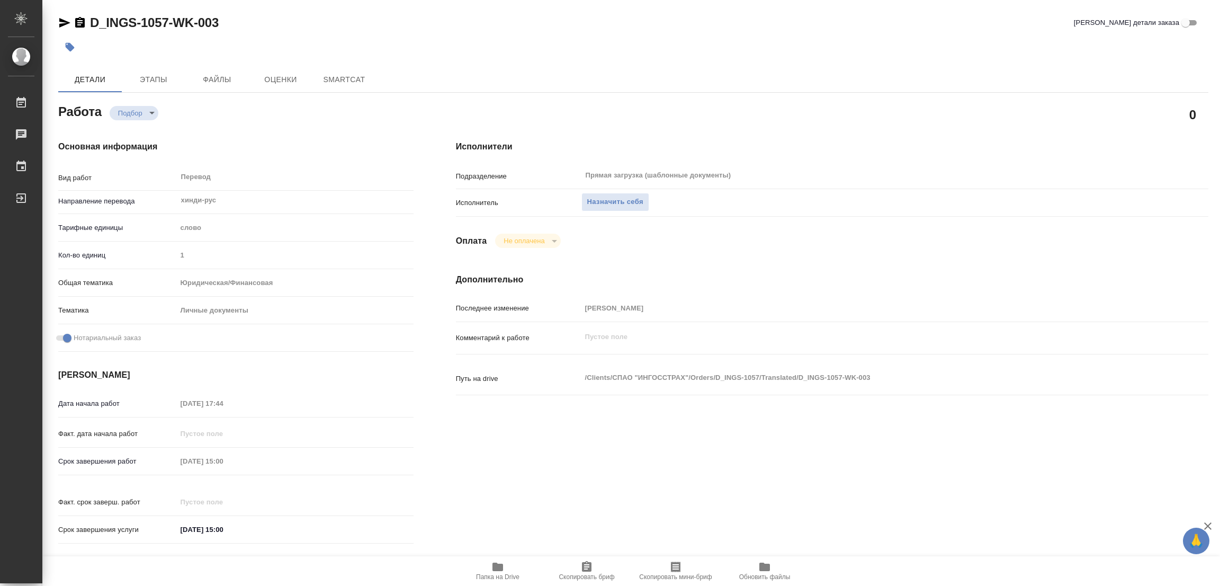
type textarea "x"
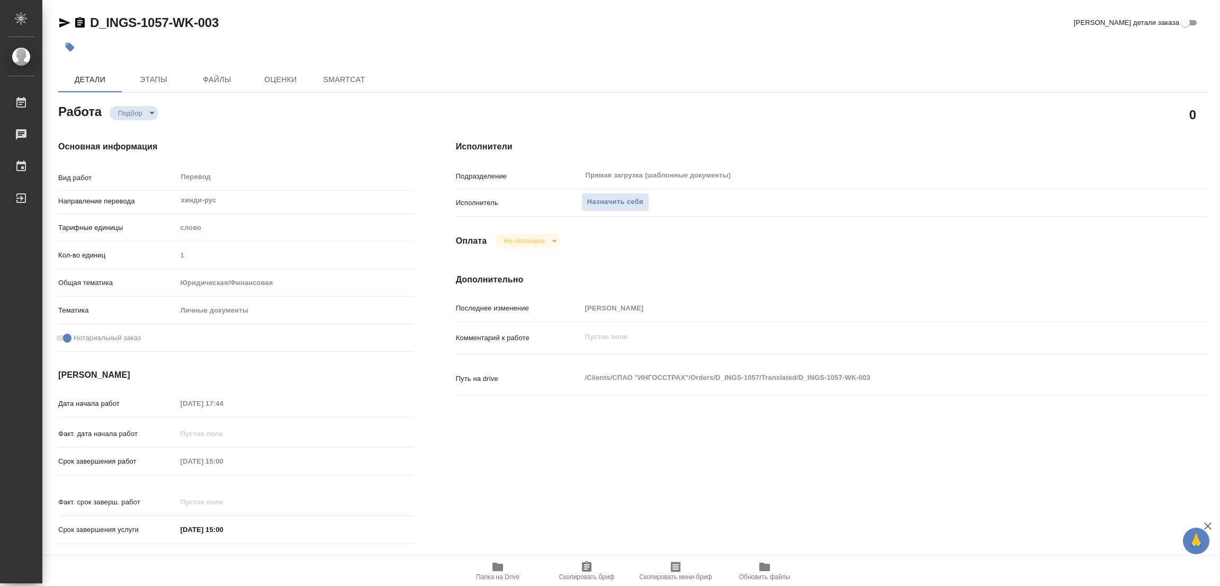
type textarea "x"
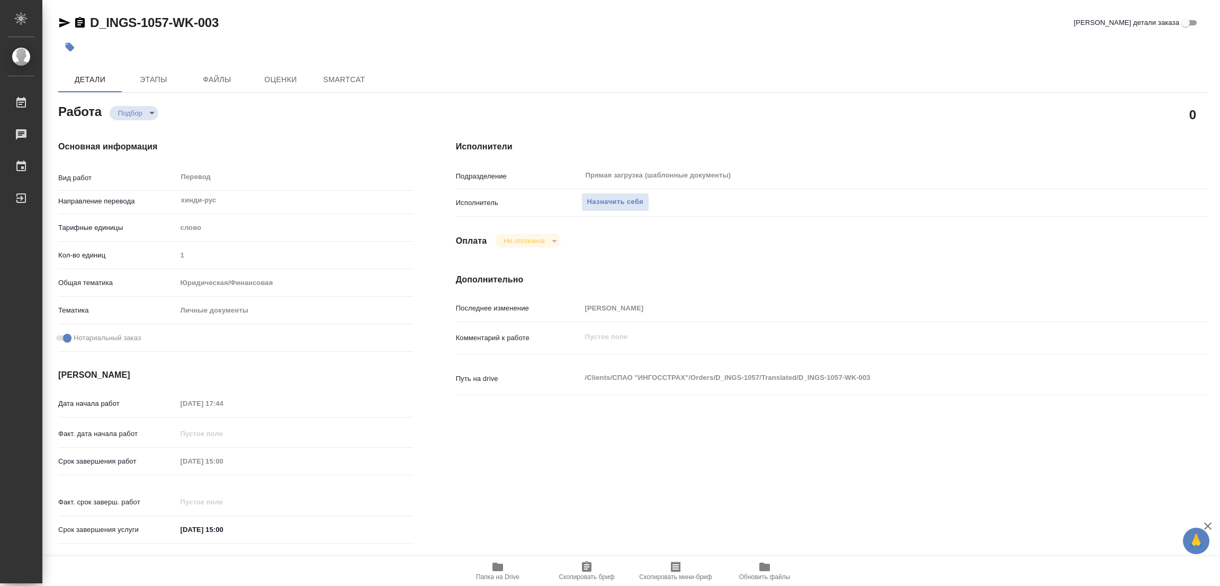
type textarea "x"
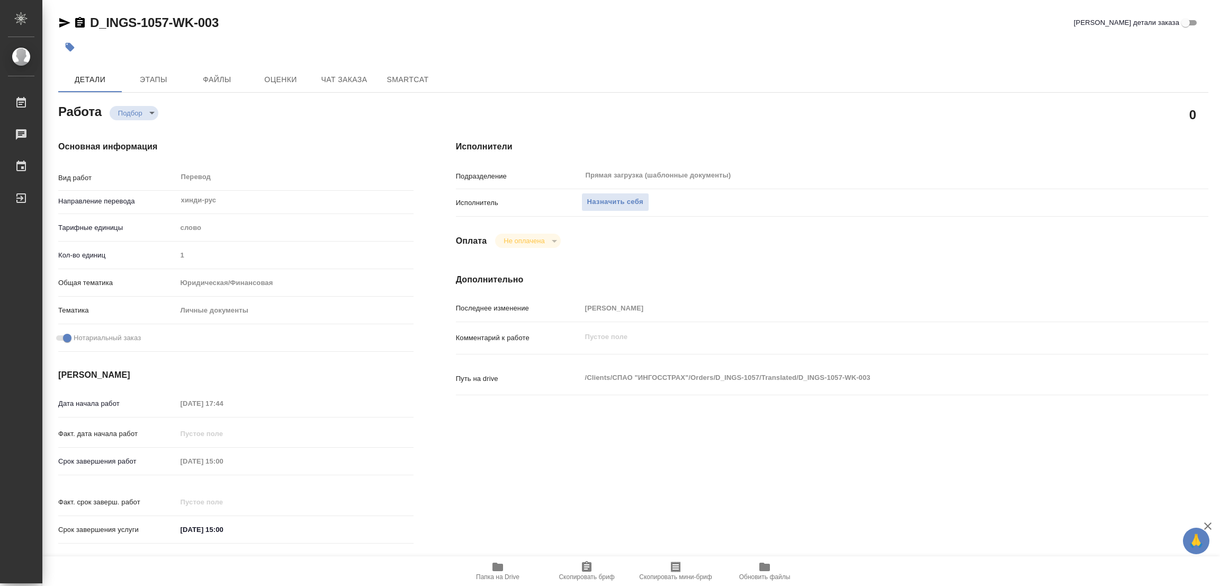
type textarea "x"
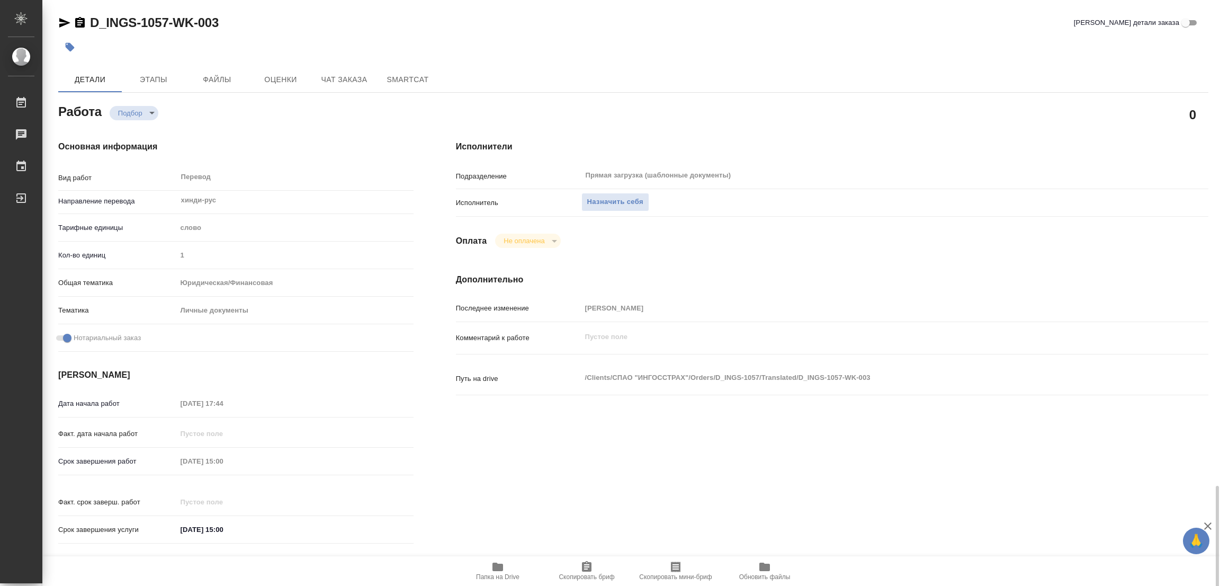
scroll to position [291, 0]
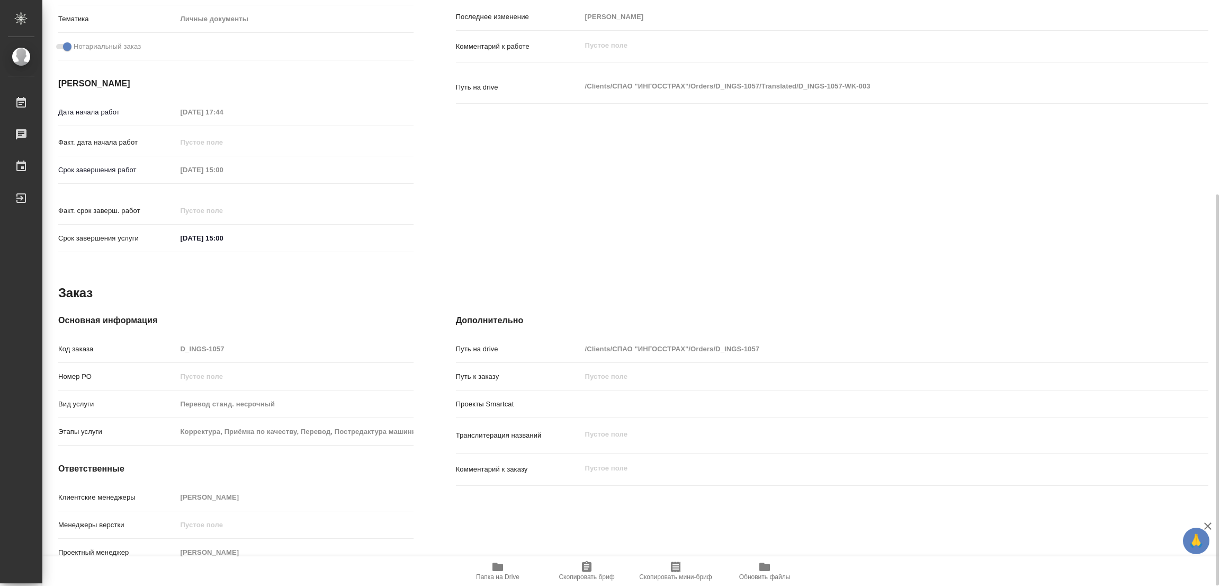
type textarea "x"
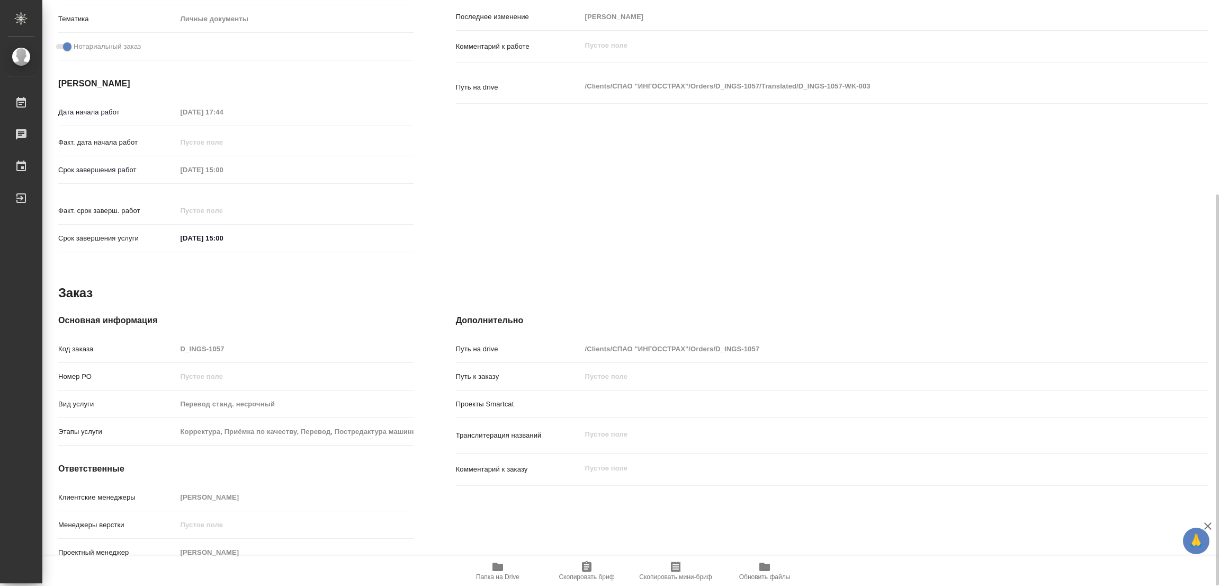
click at [499, 570] on icon "button" at bounding box center [498, 566] width 11 height 8
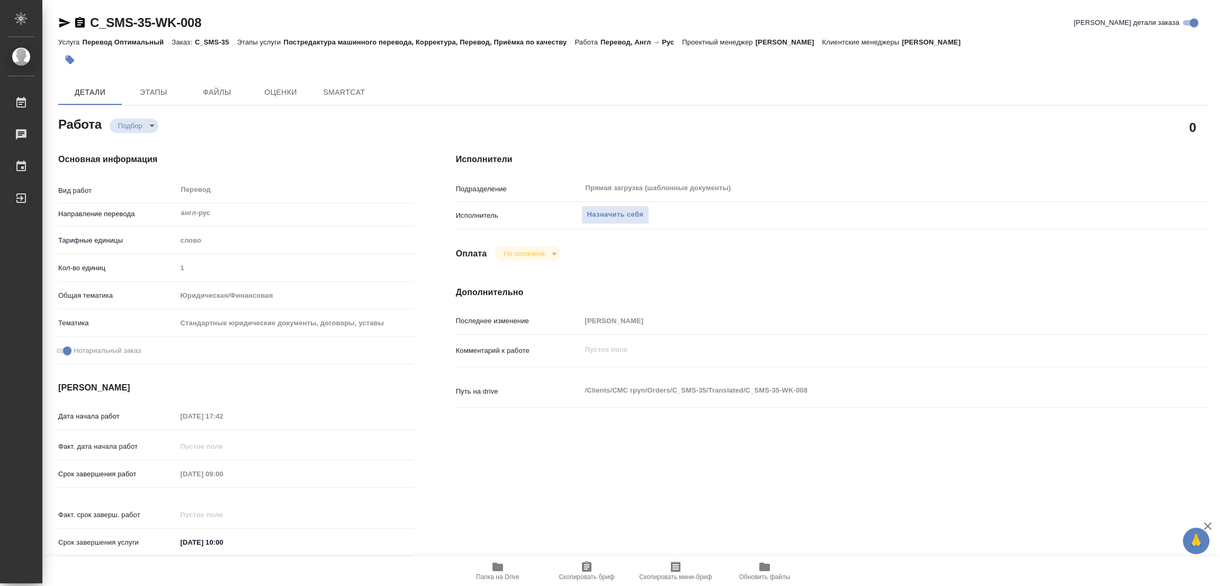
type textarea "x"
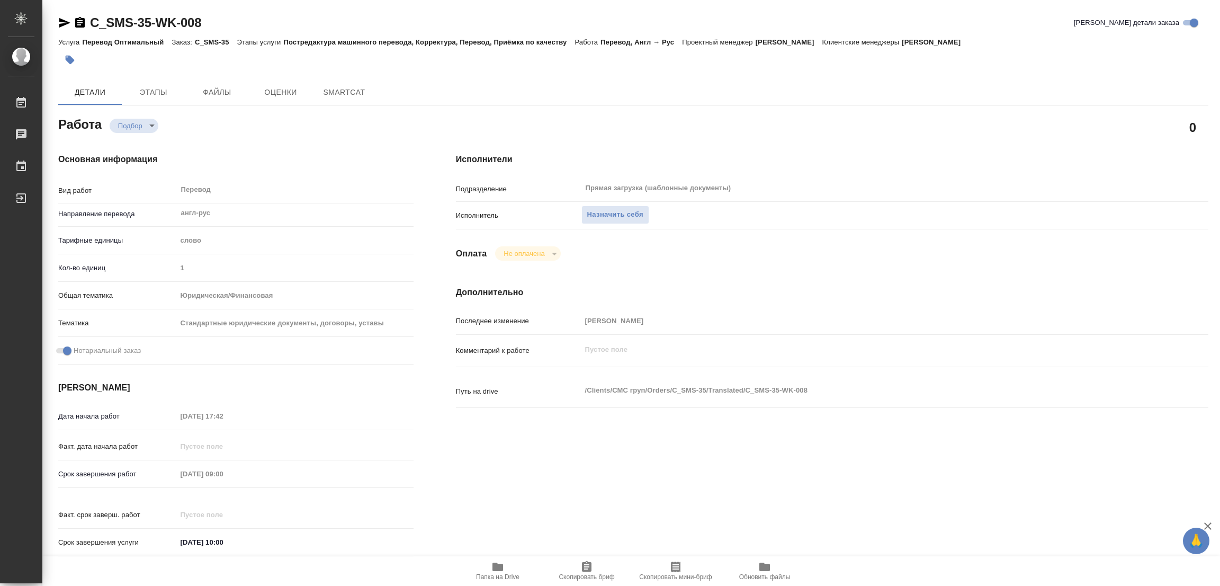
type textarea "x"
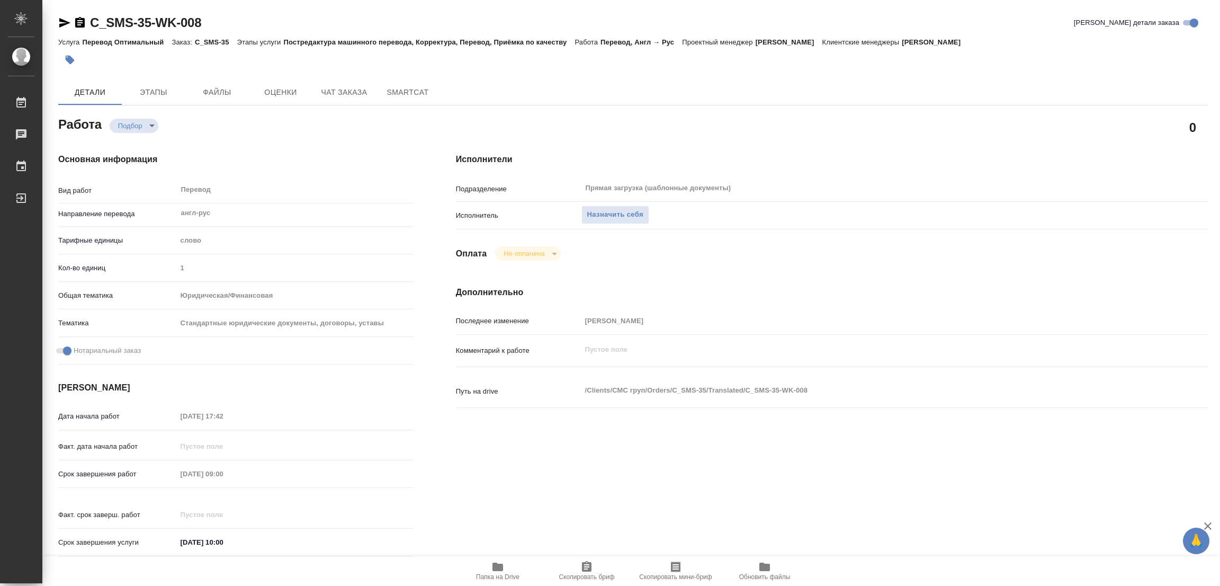
type textarea "x"
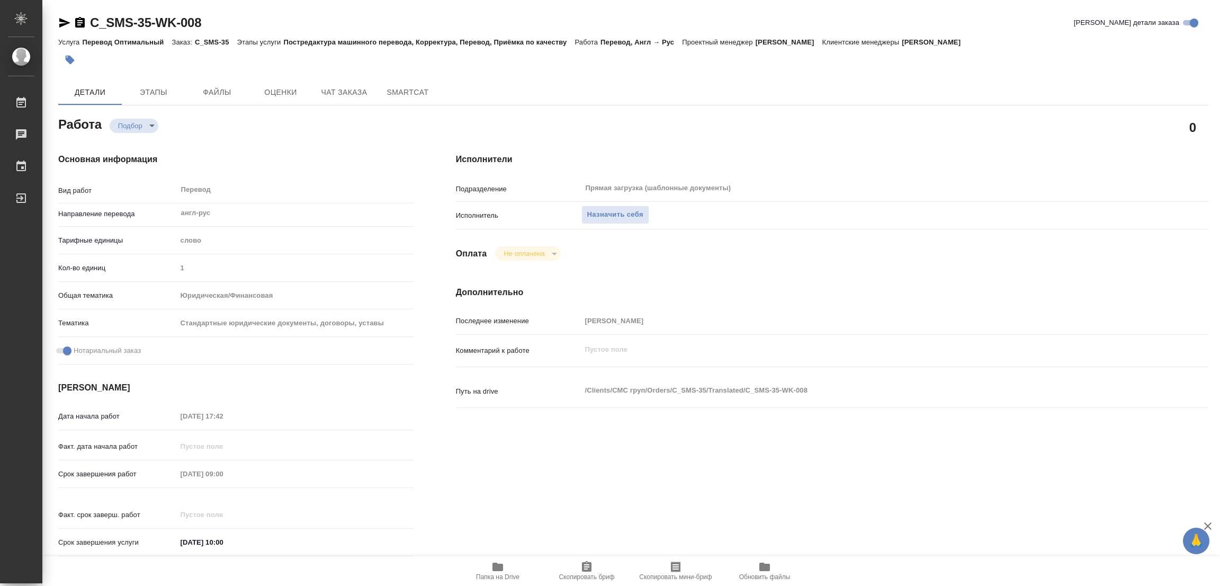
type textarea "x"
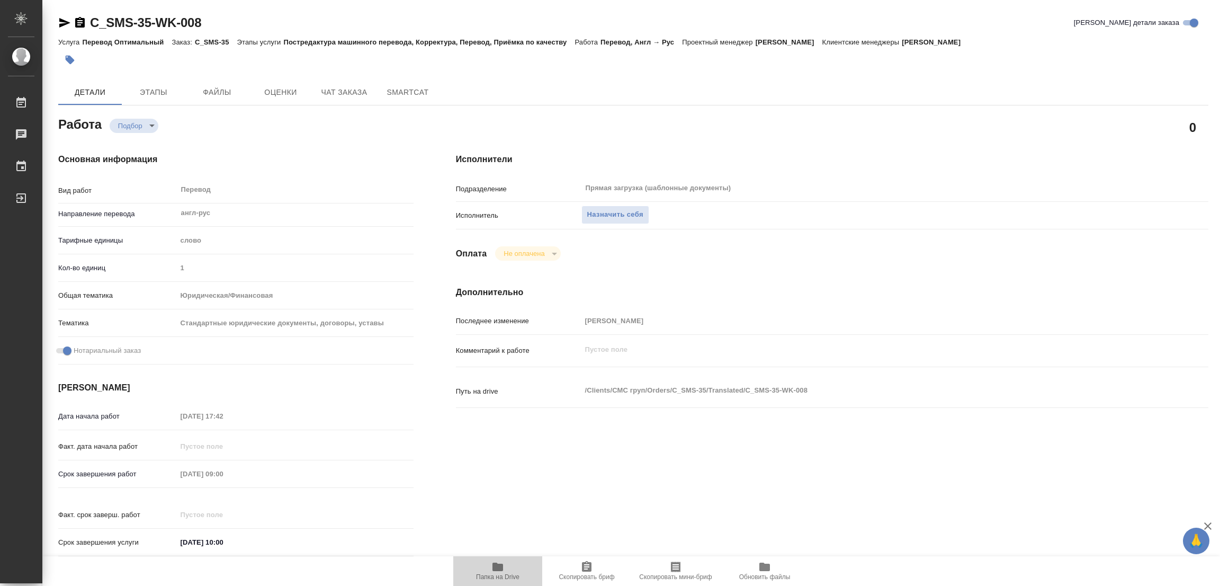
click at [501, 570] on icon "button" at bounding box center [498, 566] width 11 height 8
click at [627, 211] on span "Назначить себя" at bounding box center [615, 215] width 56 height 12
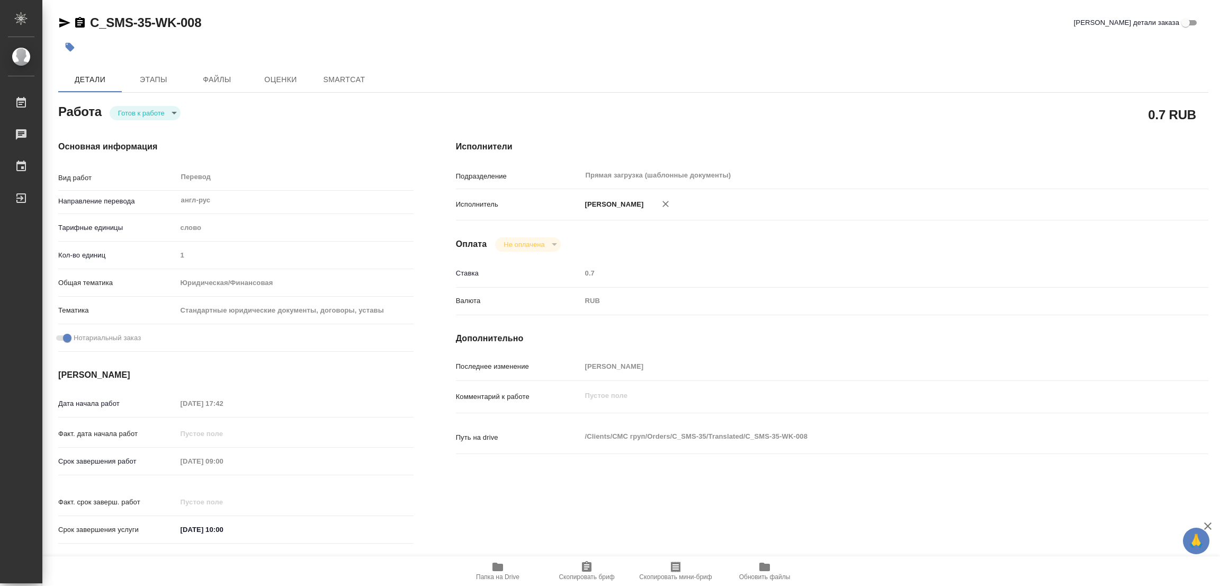
type textarea "x"
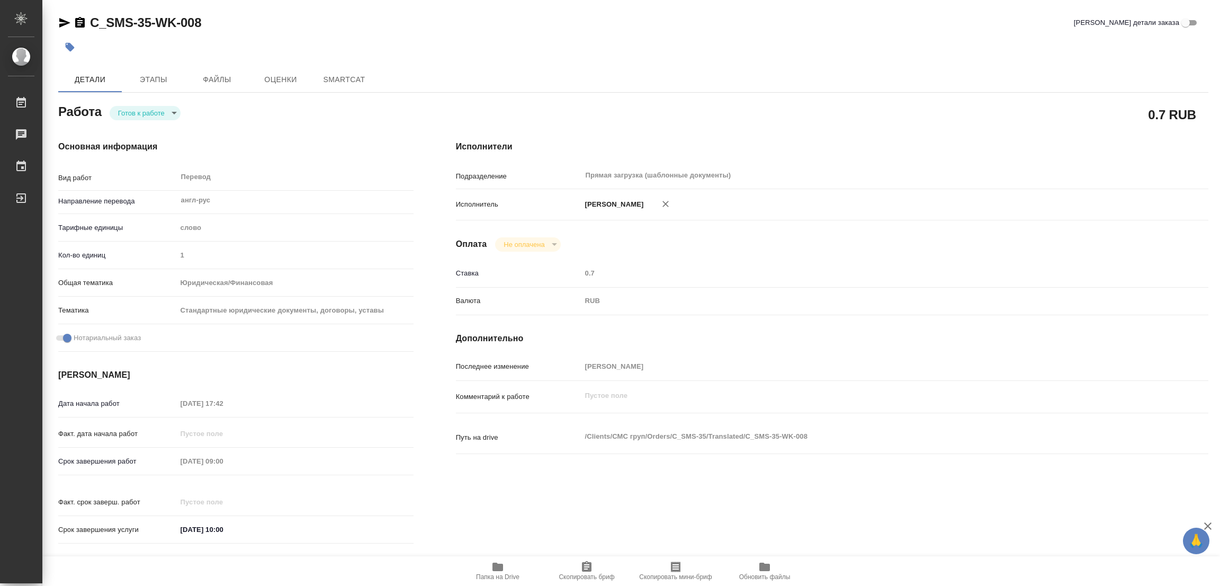
type textarea "x"
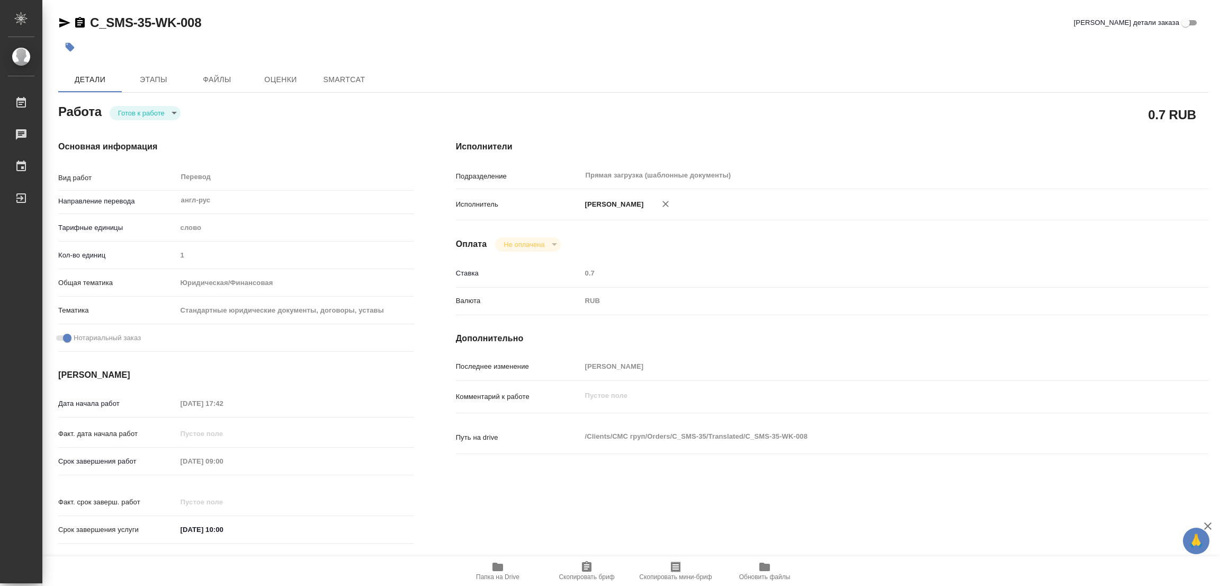
type textarea "x"
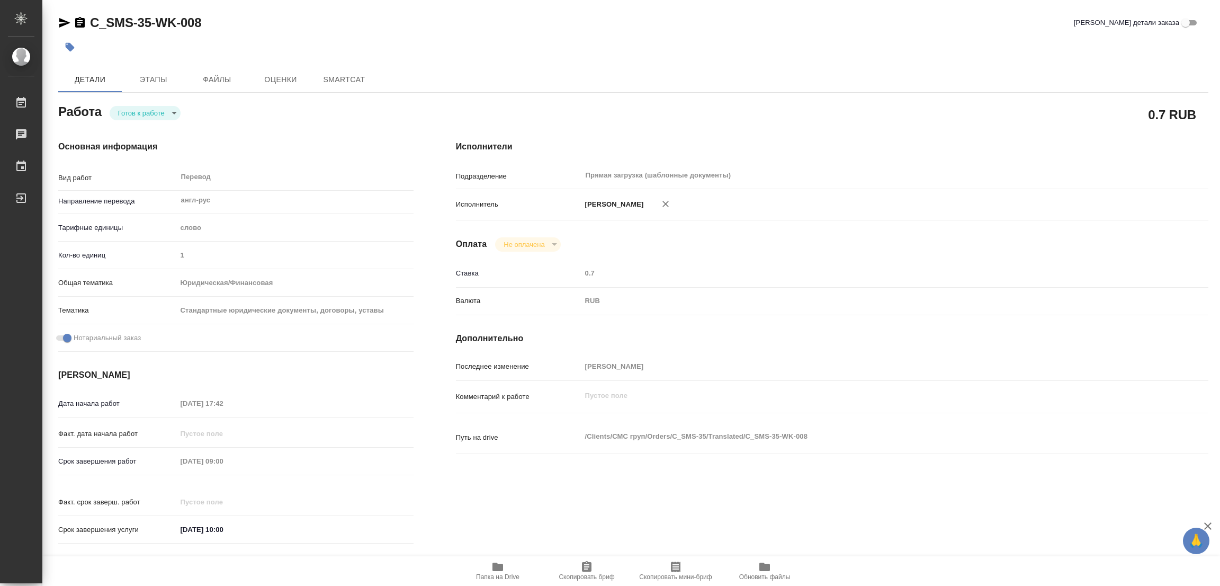
type textarea "x"
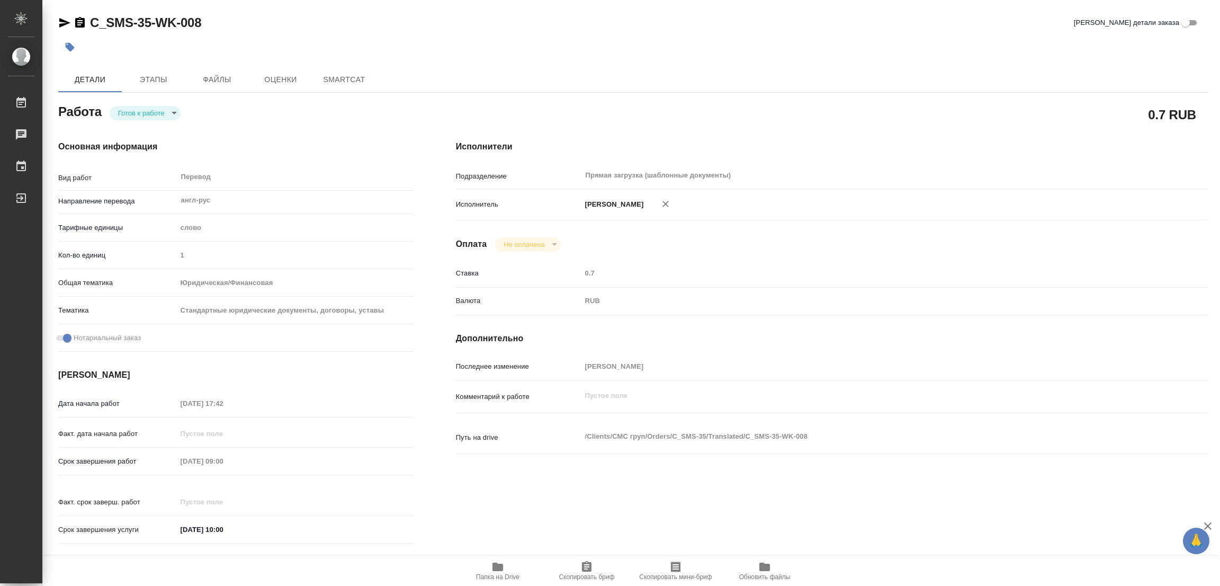
type textarea "x"
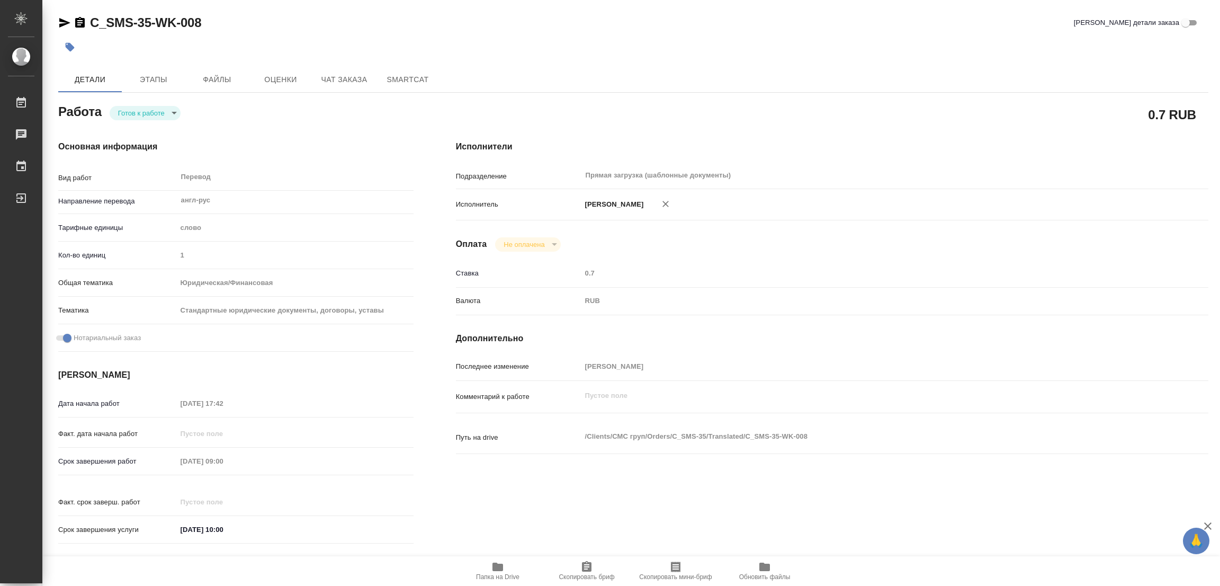
click at [135, 113] on body "🙏 .cls-1 fill:#fff; AWATERA [PERSON_NAME] Работы Чаты График Выйти C_SMS-35-WK-…" at bounding box center [610, 293] width 1220 height 586
click at [135, 113] on button "В работе" at bounding box center [135, 113] width 35 height 12
type textarea "x"
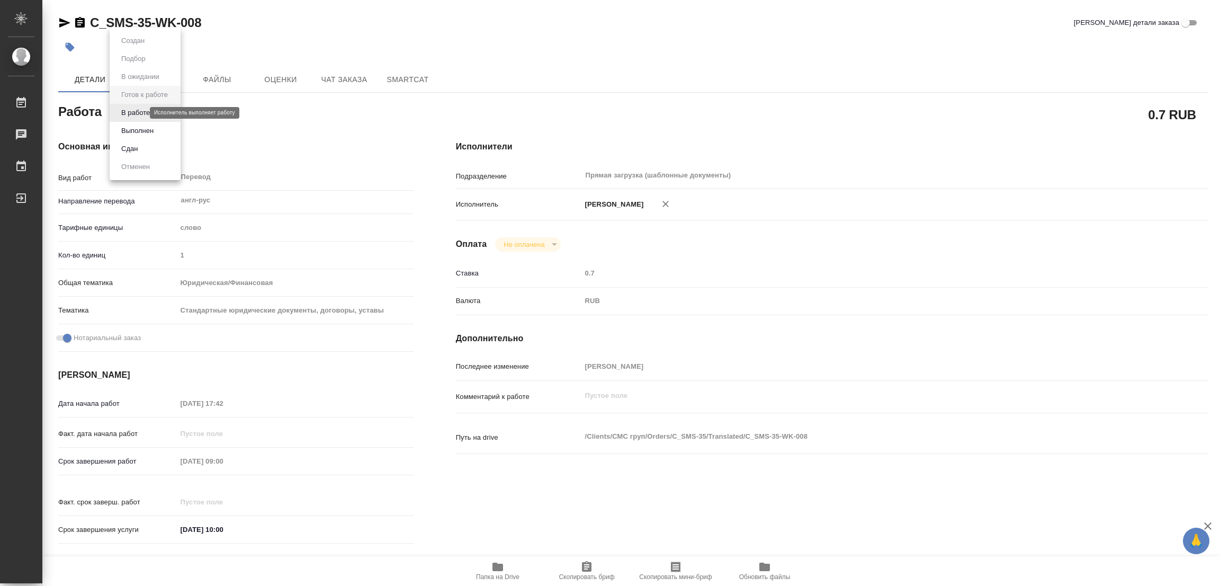
type textarea "x"
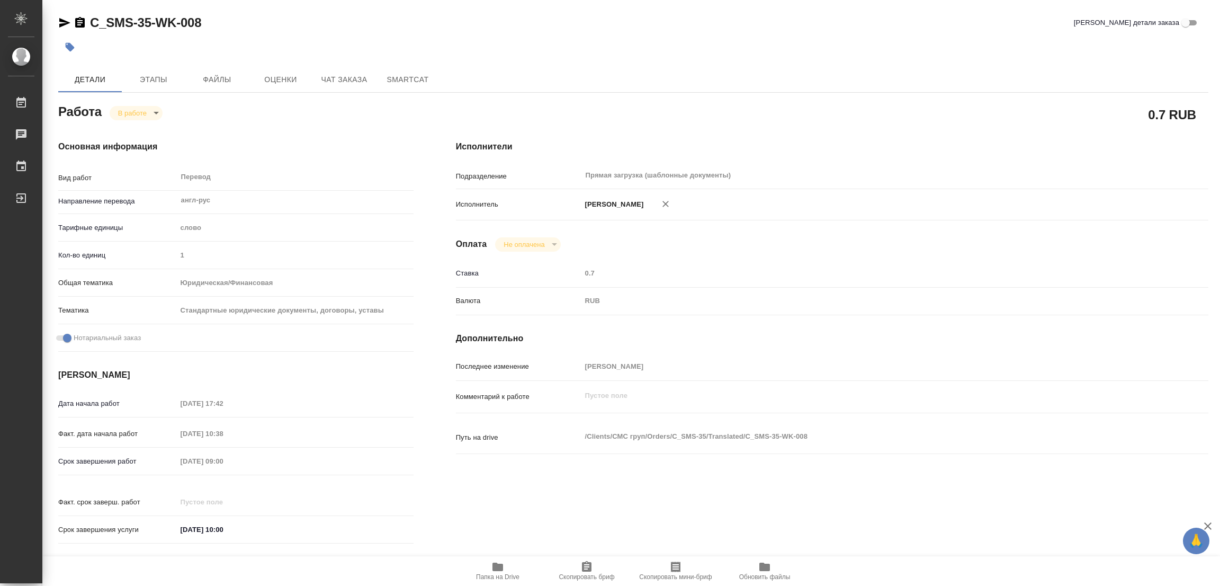
type textarea "x"
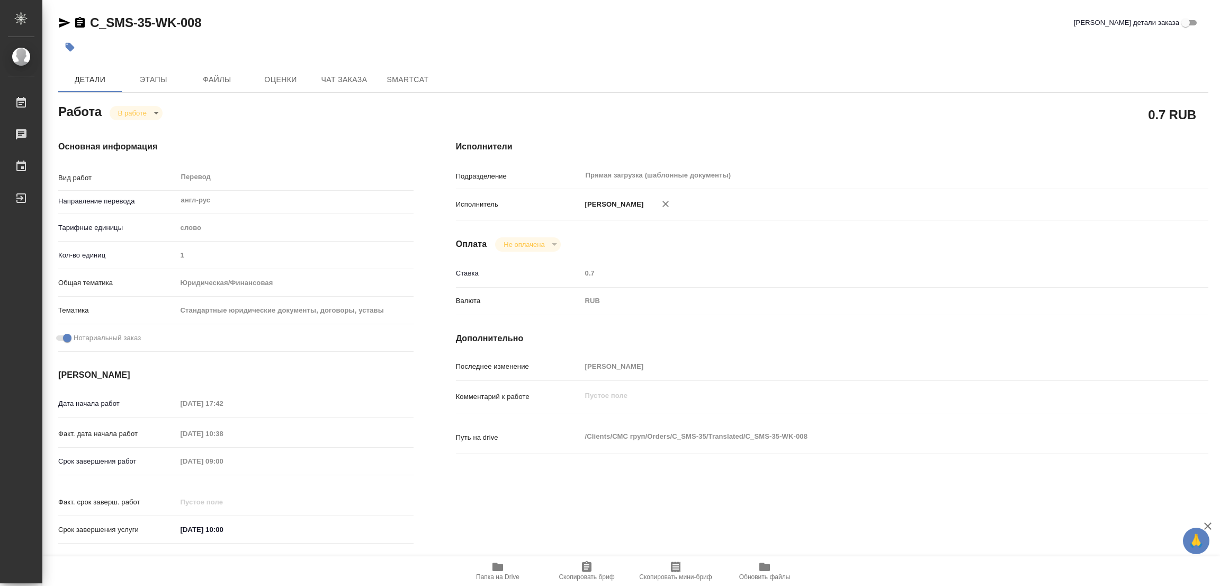
type textarea "x"
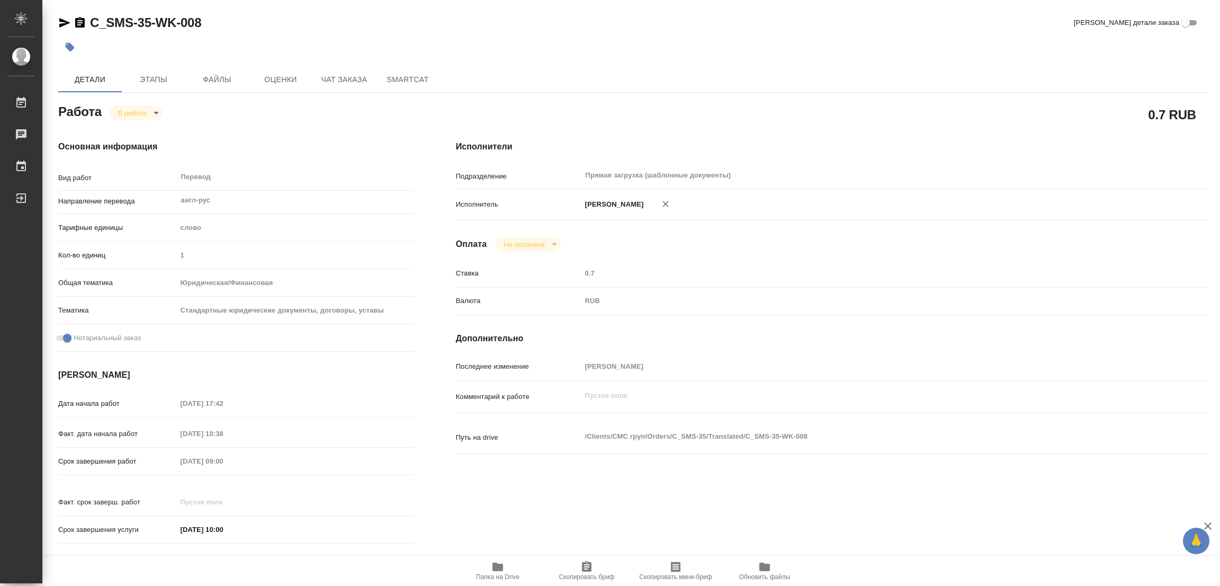
type textarea "x"
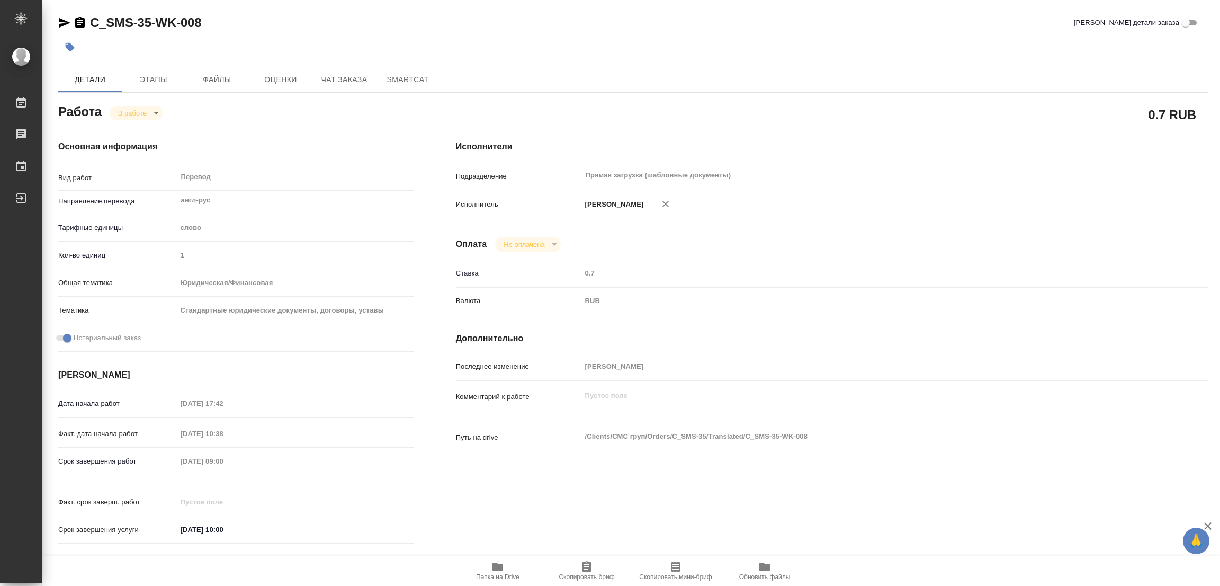
type textarea "x"
